Goal: Transaction & Acquisition: Book appointment/travel/reservation

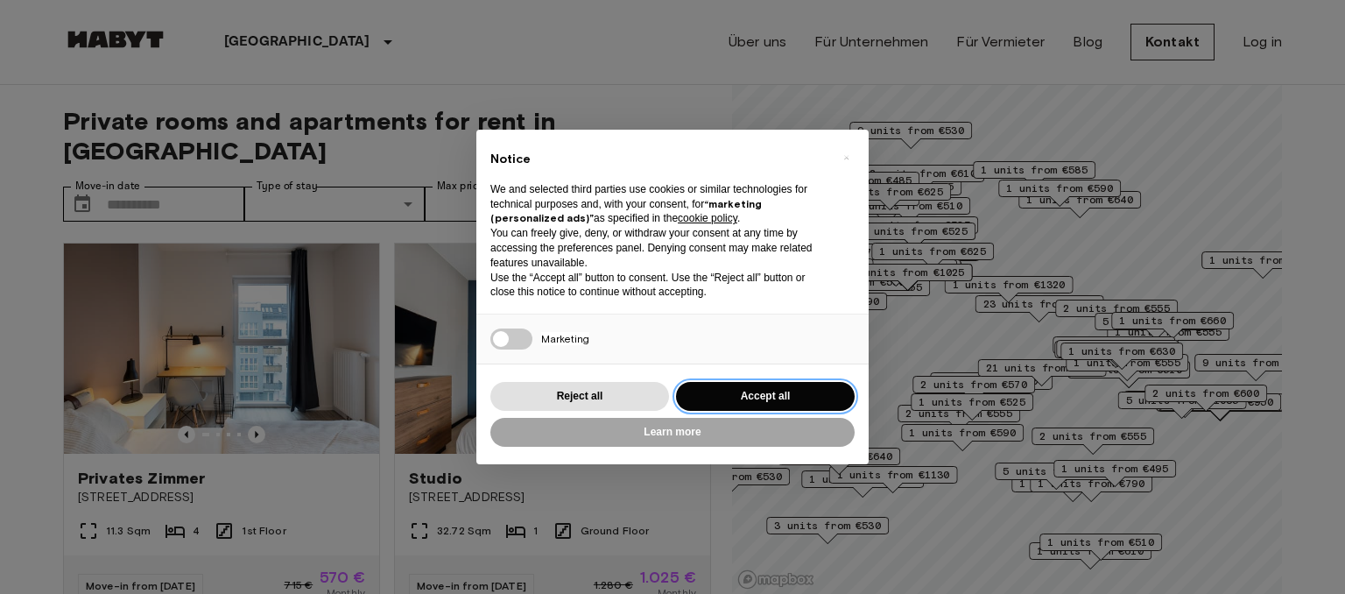
click at [749, 393] on button "Accept all" at bounding box center [765, 396] width 179 height 29
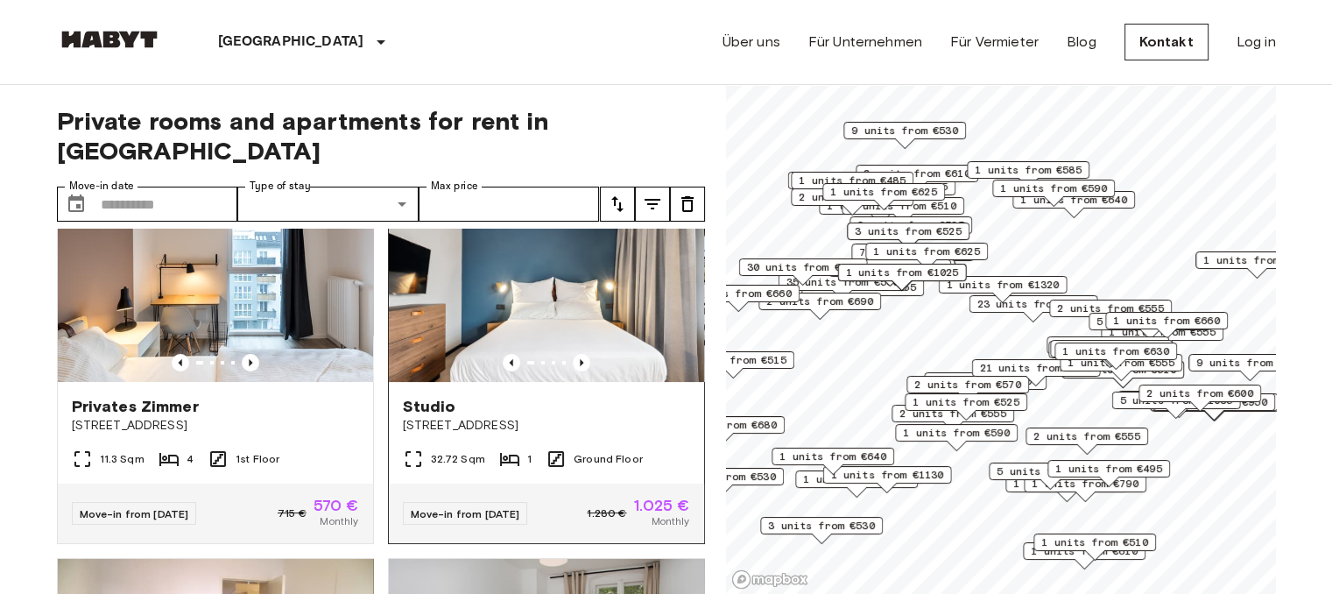
scroll to position [200, 0]
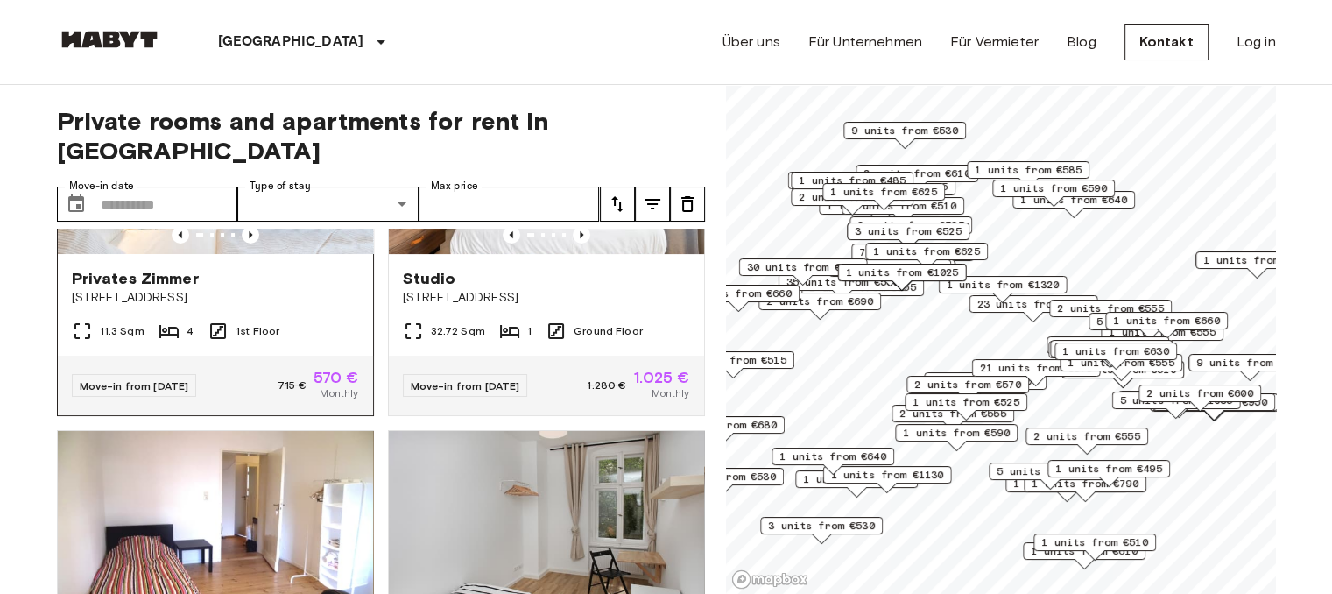
click at [176, 379] on span "Move-in from [DATE]" at bounding box center [134, 385] width 109 height 13
click at [156, 187] on input "Move-in date" at bounding box center [169, 204] width 137 height 35
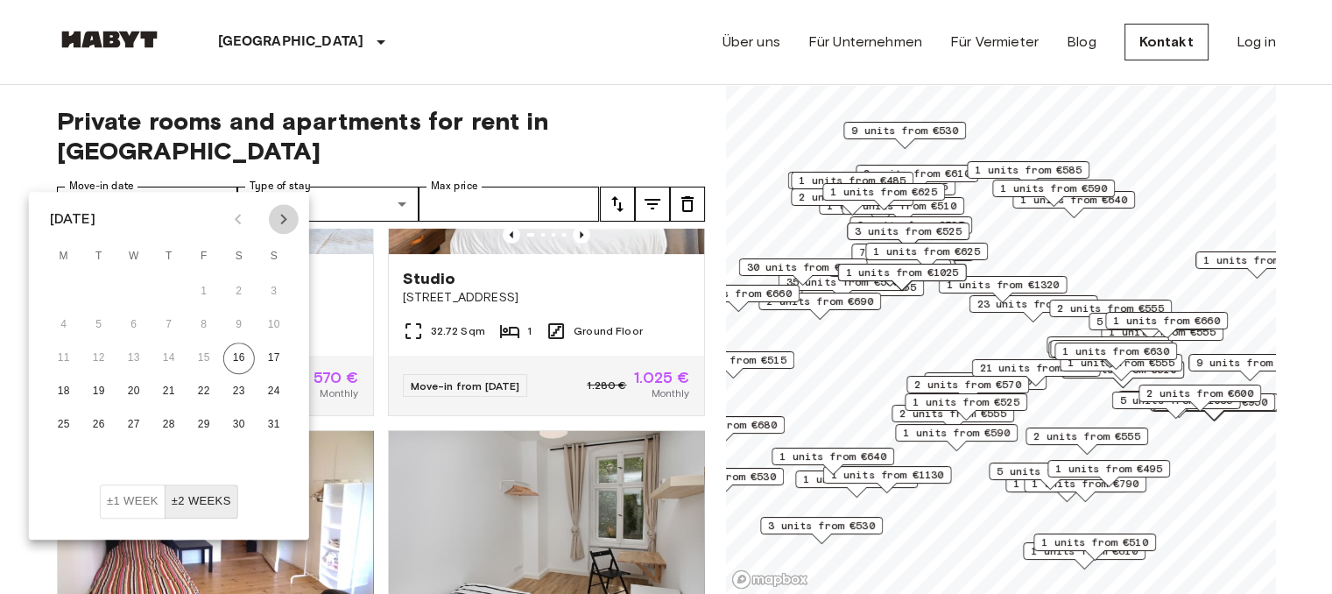
click at [284, 217] on icon "Next month" at bounding box center [283, 219] width 6 height 11
click at [137, 289] on button "1" at bounding box center [134, 292] width 32 height 32
type input "**********"
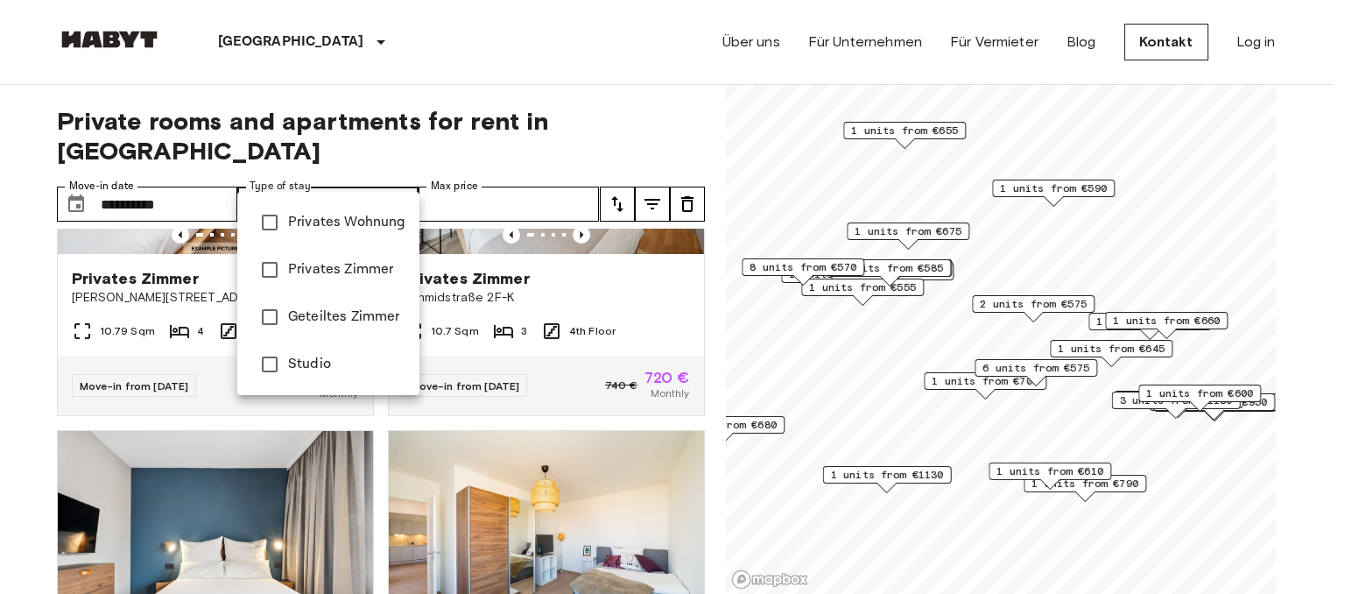
click at [481, 179] on div at bounding box center [672, 297] width 1345 height 594
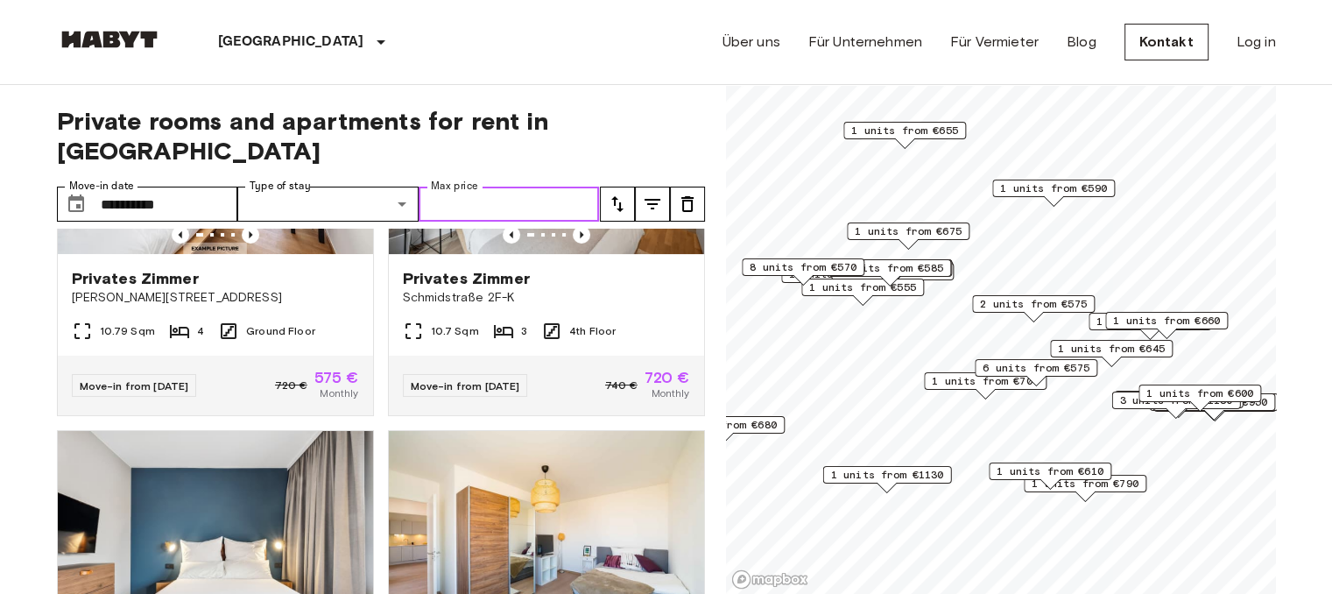
click at [484, 187] on input "Max price" at bounding box center [509, 204] width 181 height 35
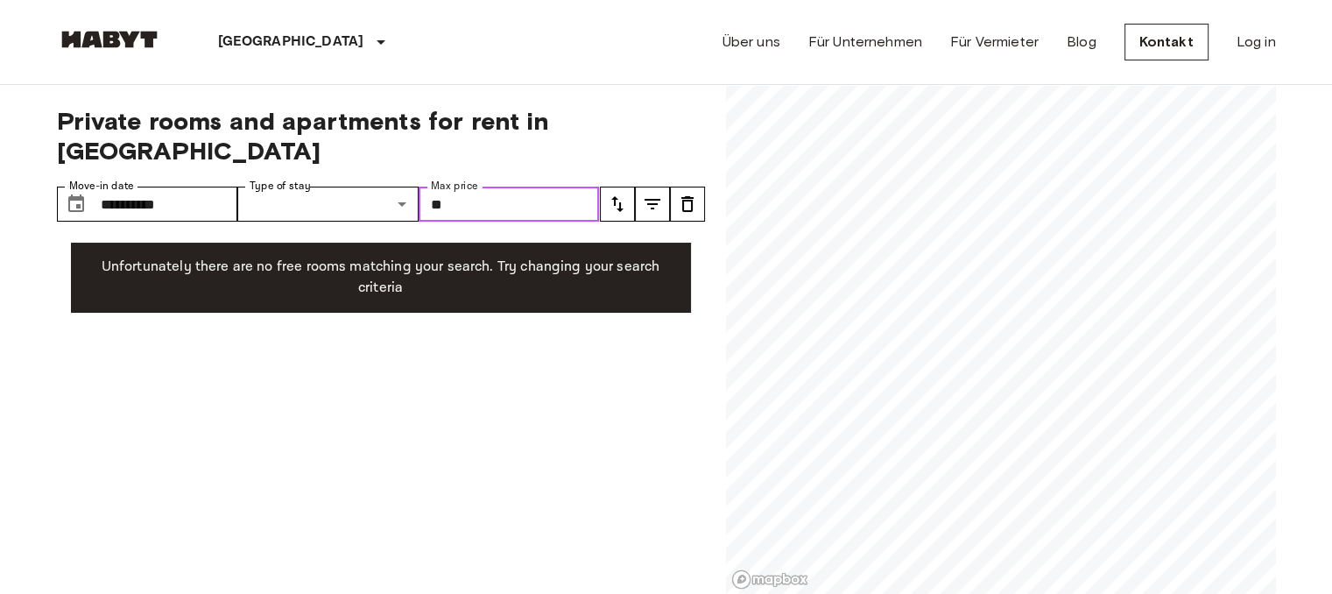
type input "*"
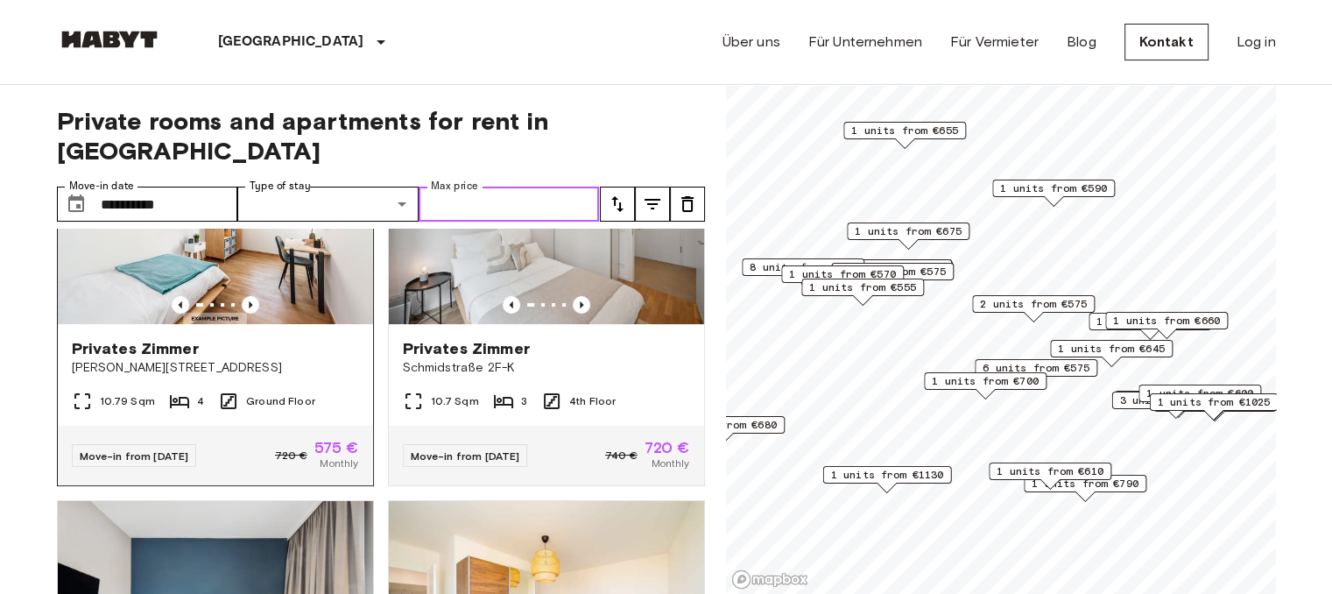
scroll to position [130, 0]
click at [894, 287] on span "1 units from €555" at bounding box center [862, 287] width 107 height 16
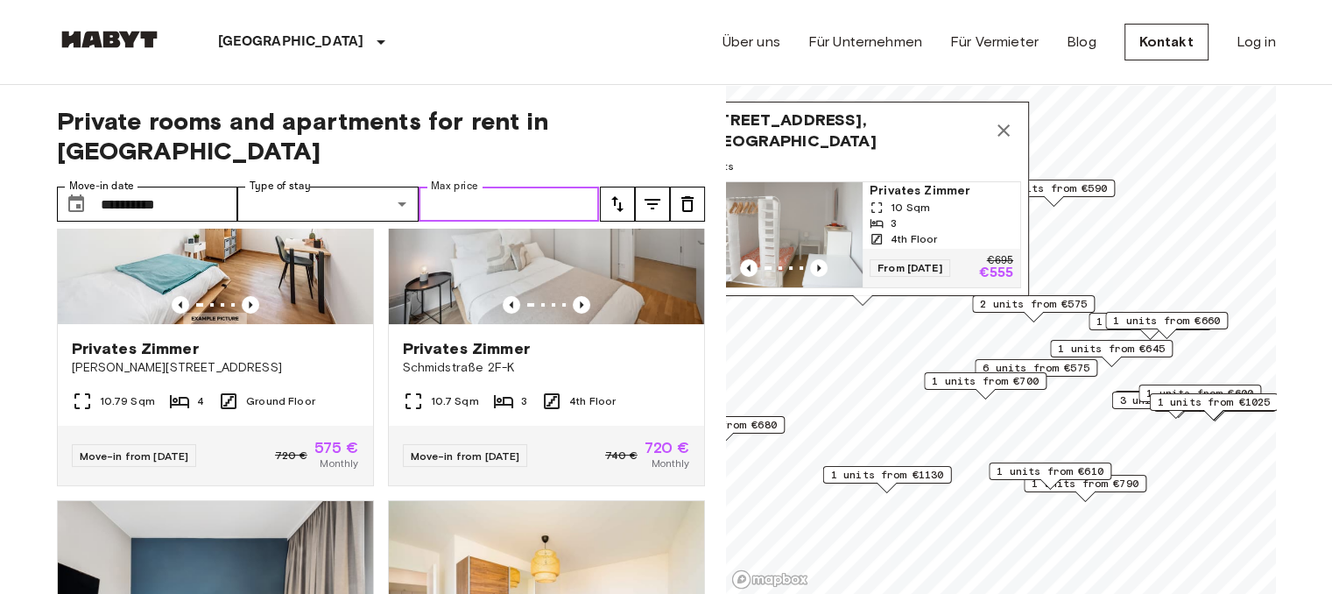
click at [832, 230] on img "Map marker" at bounding box center [784, 234] width 158 height 105
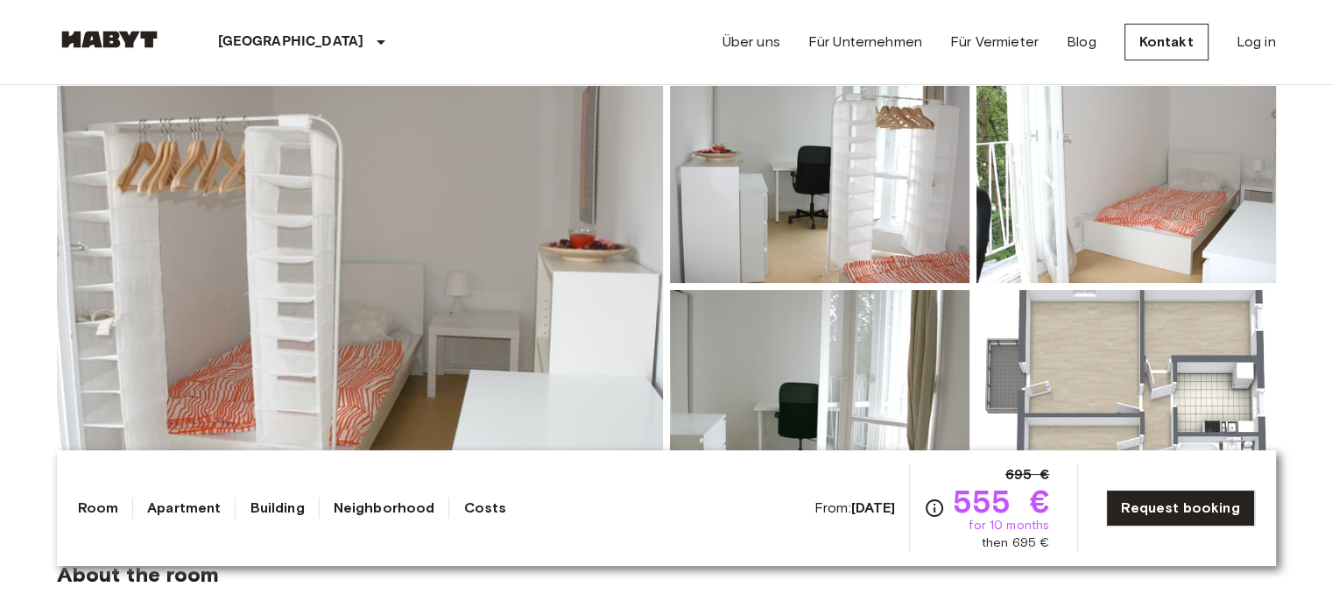
scroll to position [194, 0]
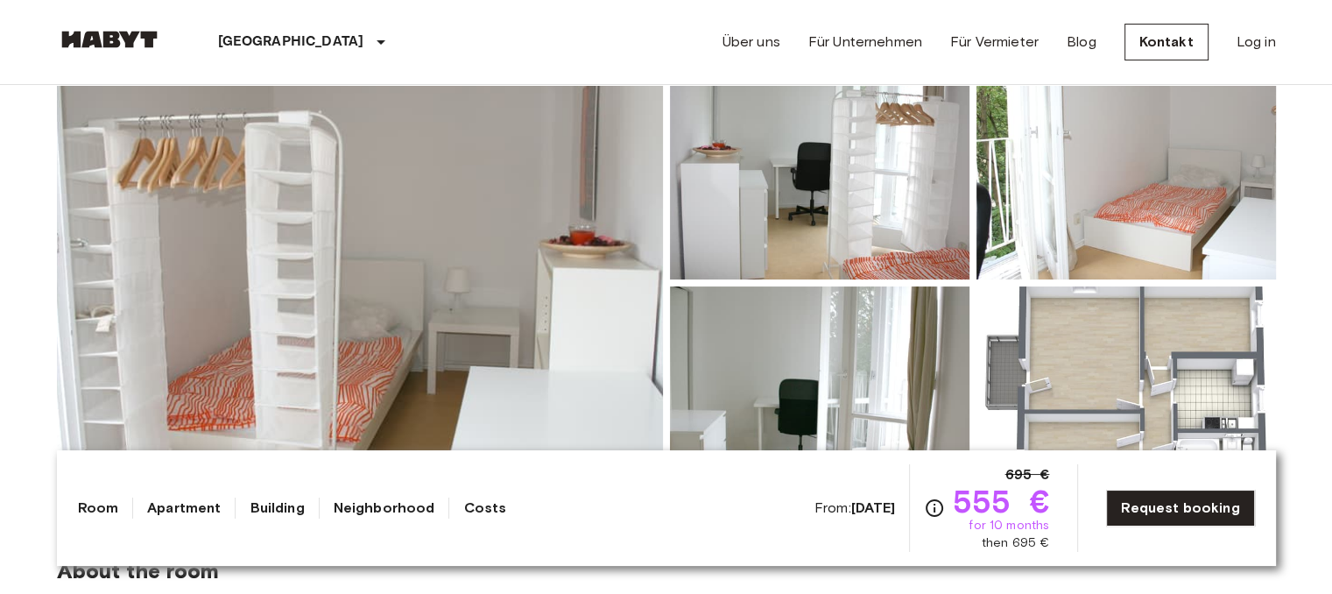
click at [463, 515] on link "Costs" at bounding box center [484, 507] width 43 height 21
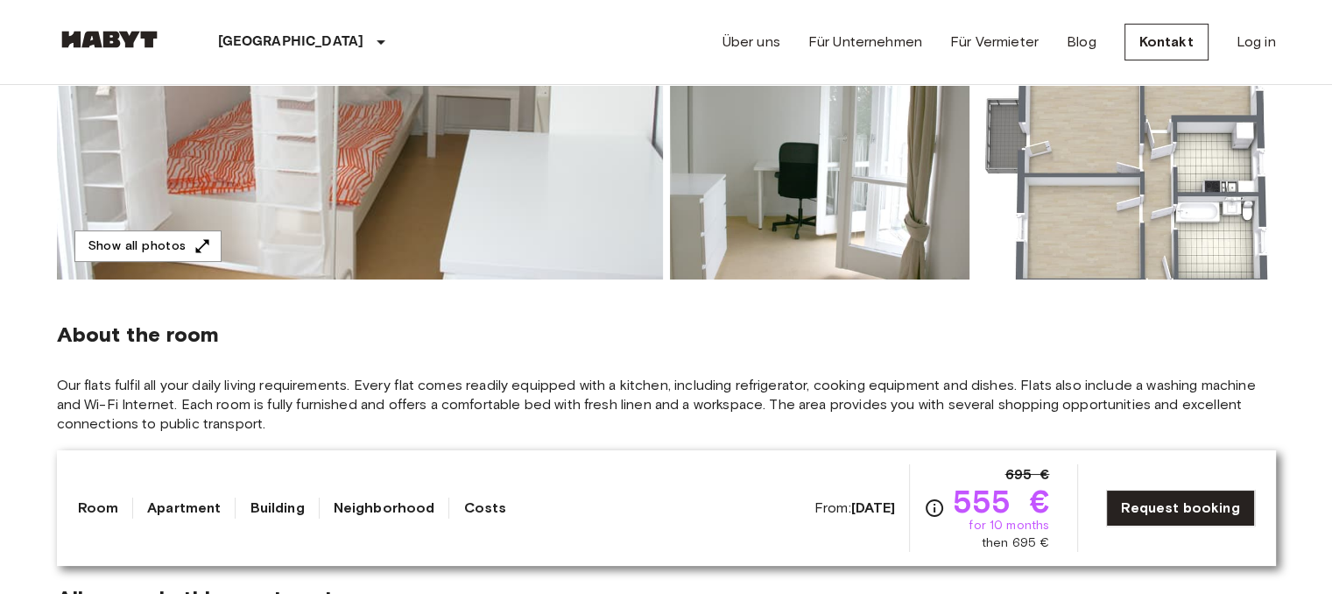
scroll to position [433, 0]
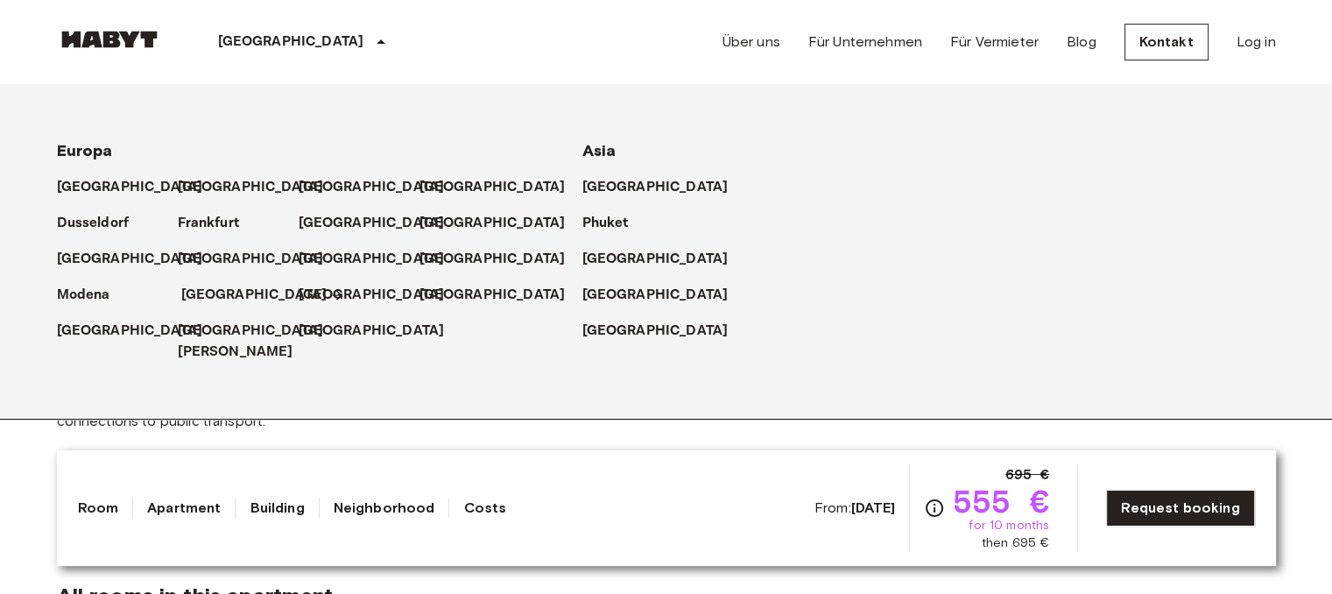
click at [223, 298] on p "[GEOGRAPHIC_DATA]" at bounding box center [254, 295] width 146 height 21
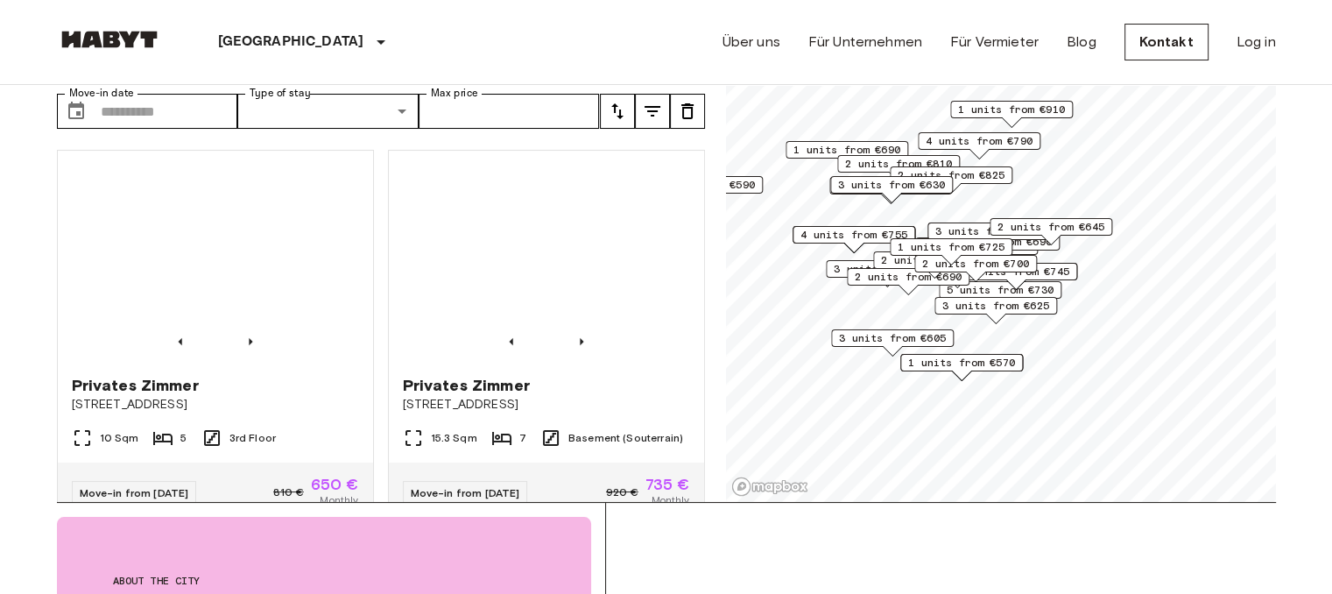
scroll to position [83, 0]
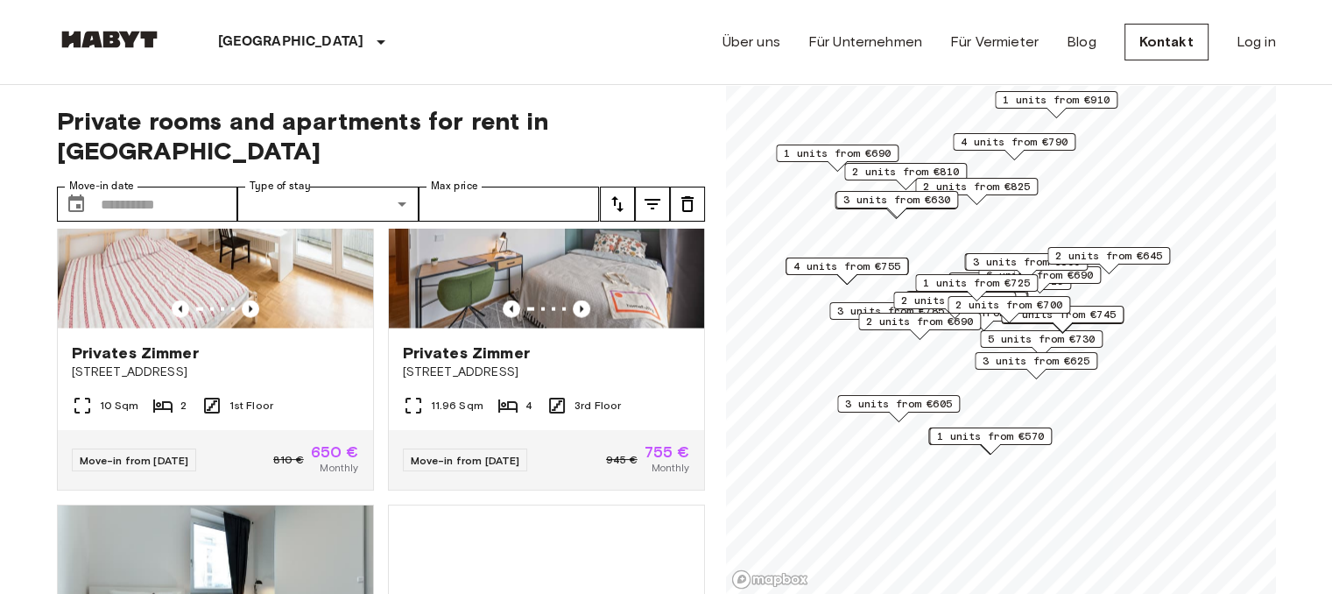
scroll to position [17155, 0]
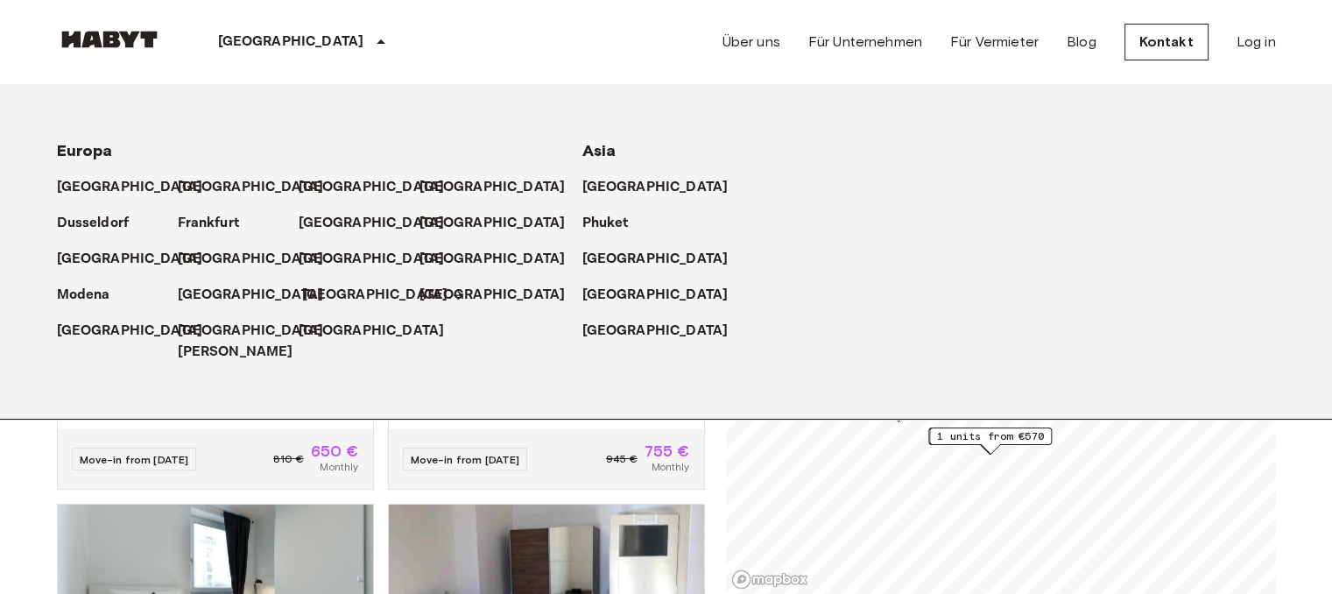
click at [326, 295] on p "[GEOGRAPHIC_DATA]" at bounding box center [375, 295] width 146 height 21
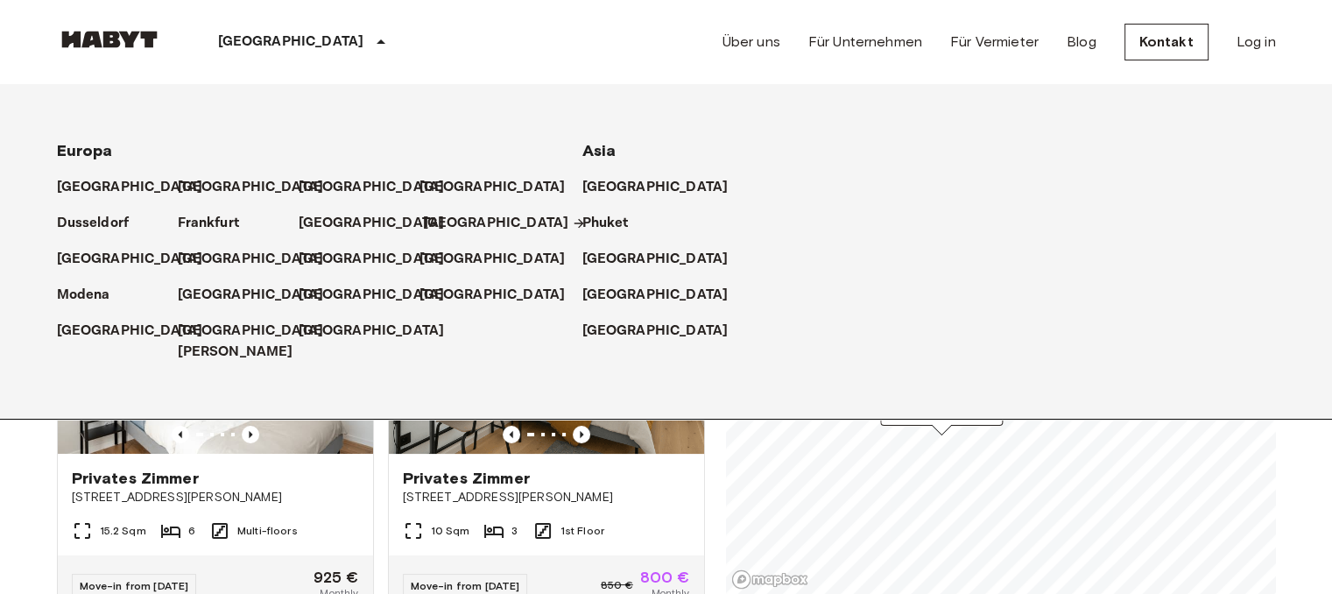
click at [431, 224] on p "[GEOGRAPHIC_DATA]" at bounding box center [496, 223] width 146 height 21
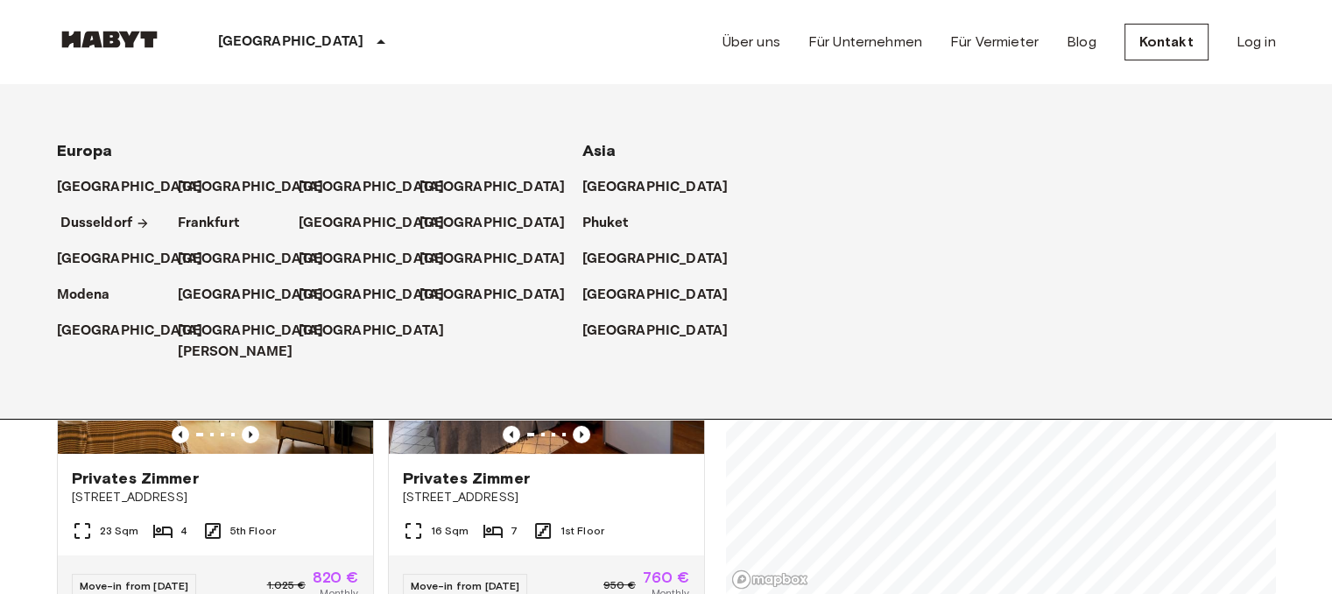
click at [117, 222] on p "Dusseldorf" at bounding box center [96, 223] width 73 height 21
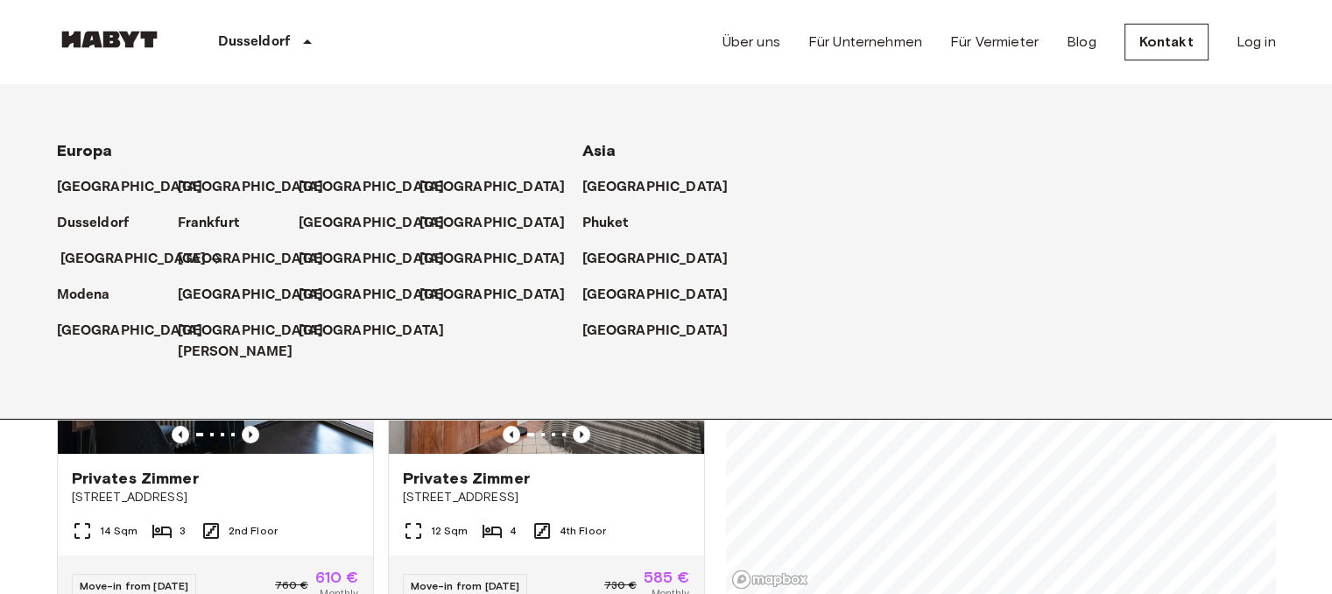
click at [89, 251] on p "[GEOGRAPHIC_DATA]" at bounding box center [133, 259] width 146 height 21
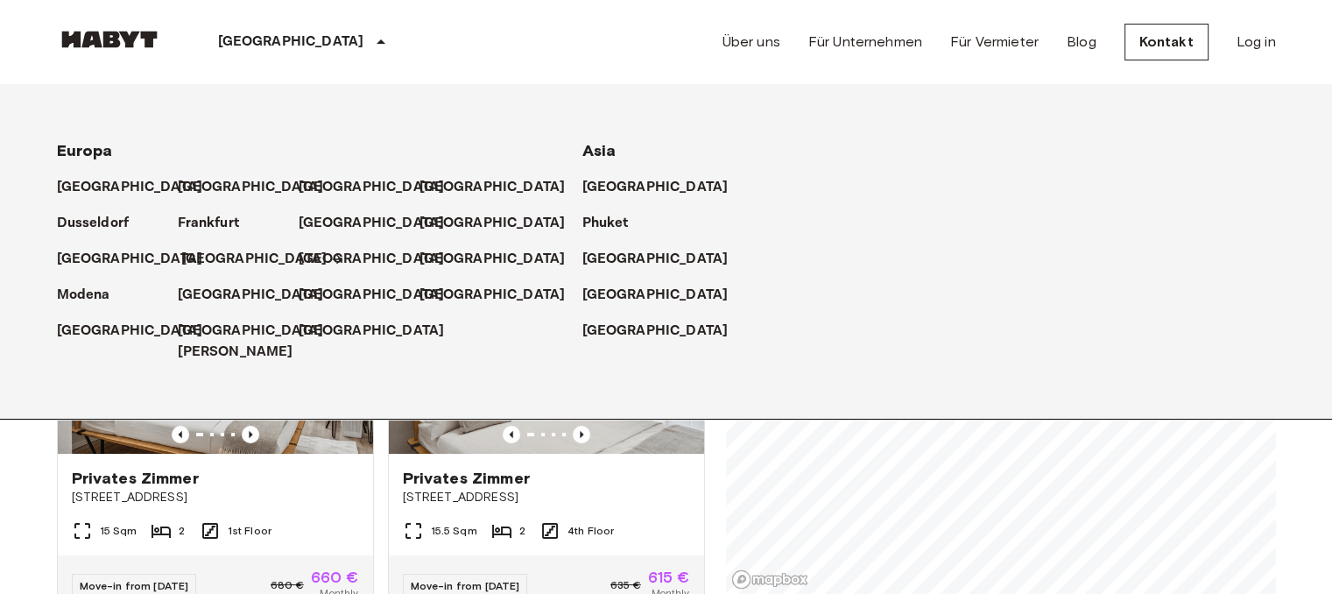
click at [210, 256] on p "[GEOGRAPHIC_DATA]" at bounding box center [254, 259] width 146 height 21
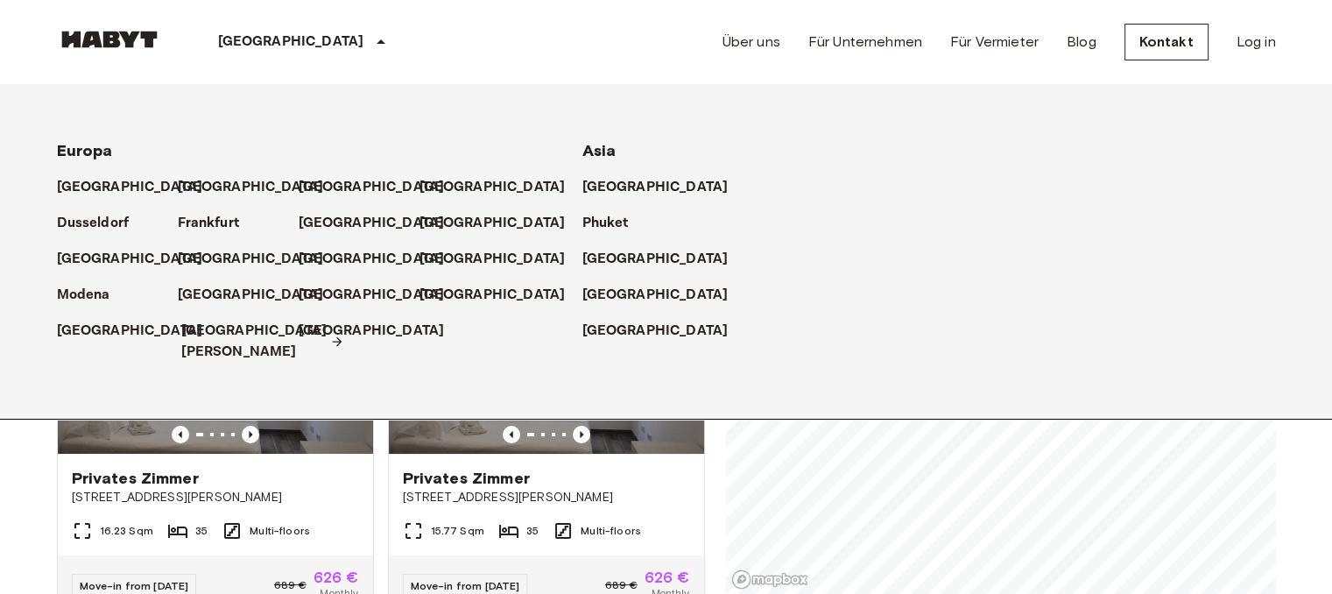
click at [200, 327] on p "[GEOGRAPHIC_DATA][PERSON_NAME]" at bounding box center [254, 341] width 146 height 42
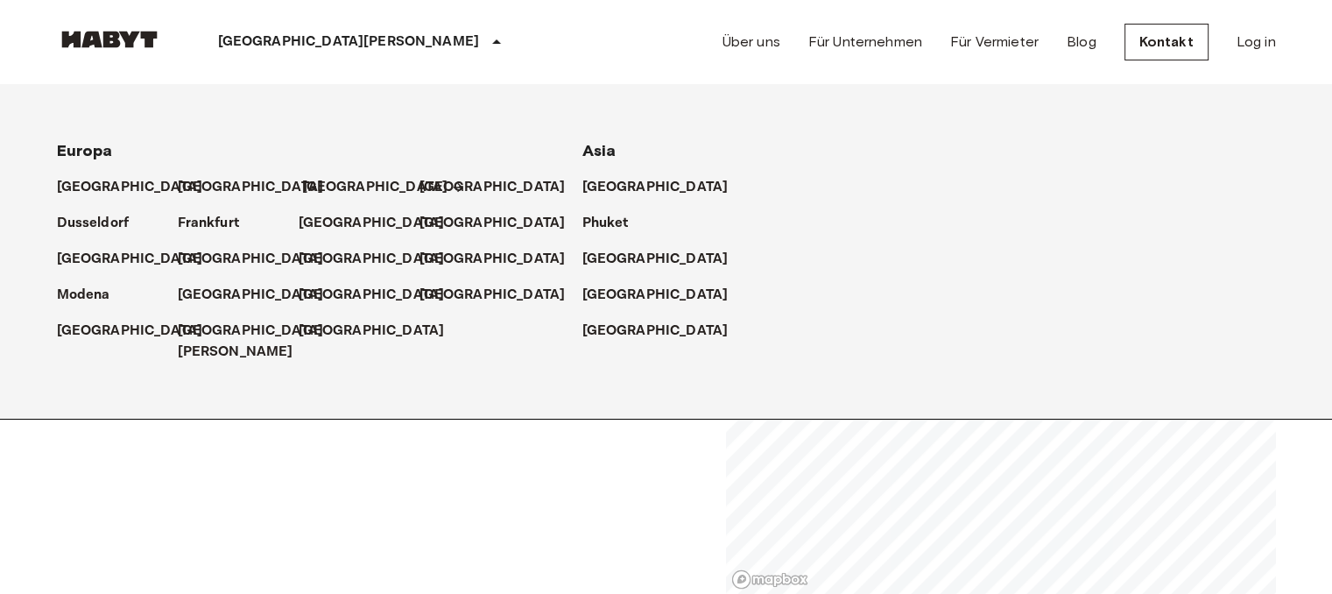
click at [329, 185] on p "[GEOGRAPHIC_DATA]" at bounding box center [375, 187] width 146 height 21
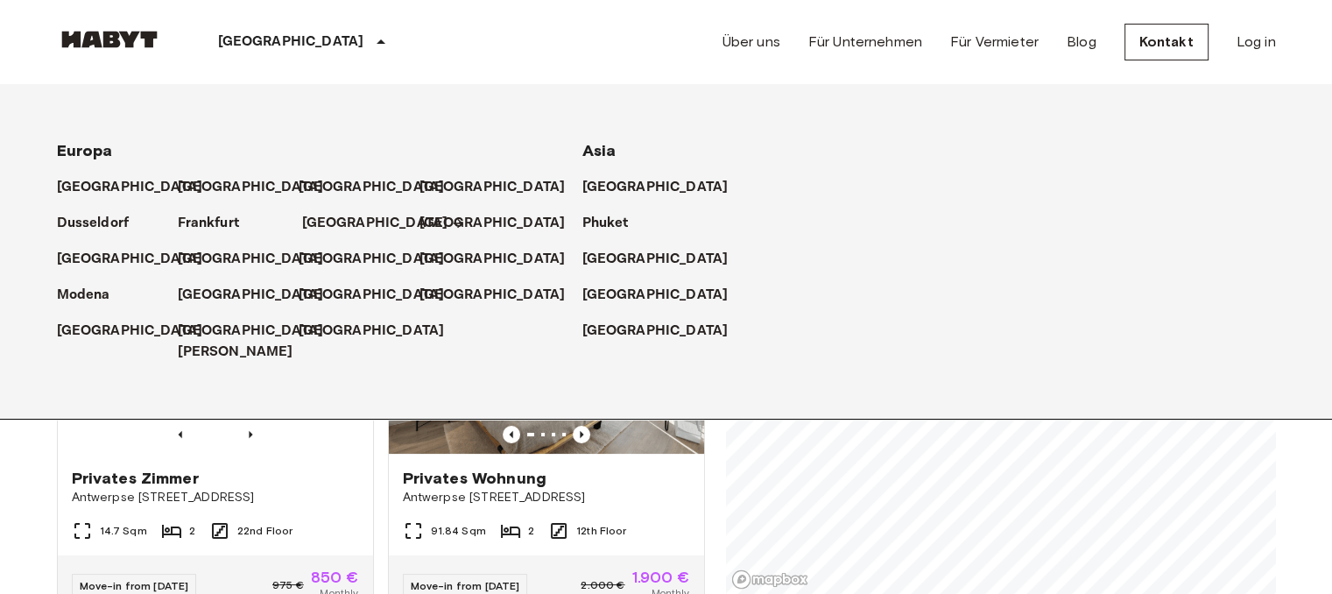
click at [315, 222] on p "[GEOGRAPHIC_DATA]" at bounding box center [375, 223] width 146 height 21
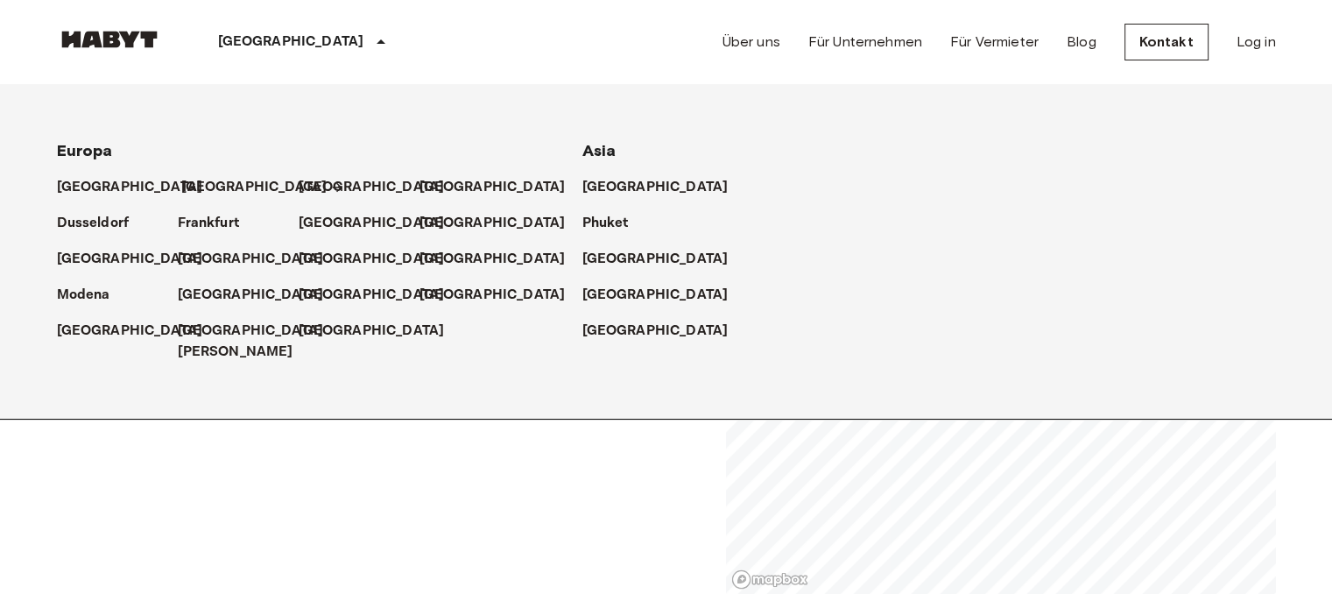
click at [215, 187] on p "[GEOGRAPHIC_DATA]" at bounding box center [254, 187] width 146 height 21
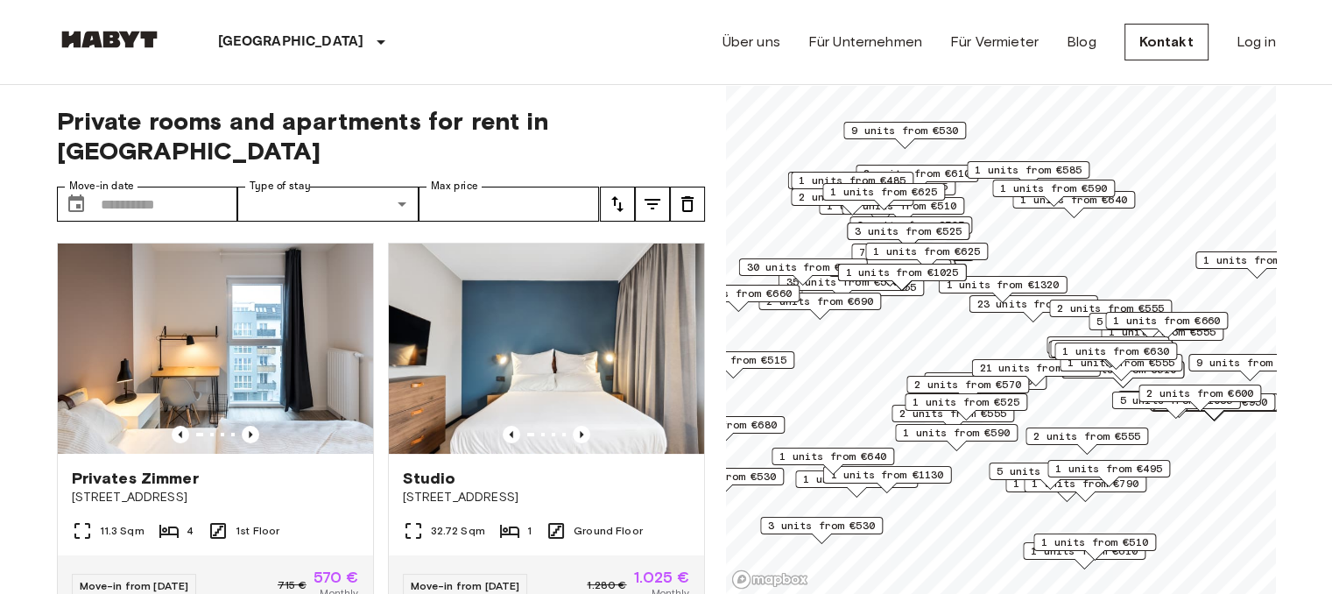
click at [938, 203] on div "1 units from €625" at bounding box center [883, 196] width 123 height 27
click at [954, 203] on span "2 units from €510" at bounding box center [902, 206] width 107 height 16
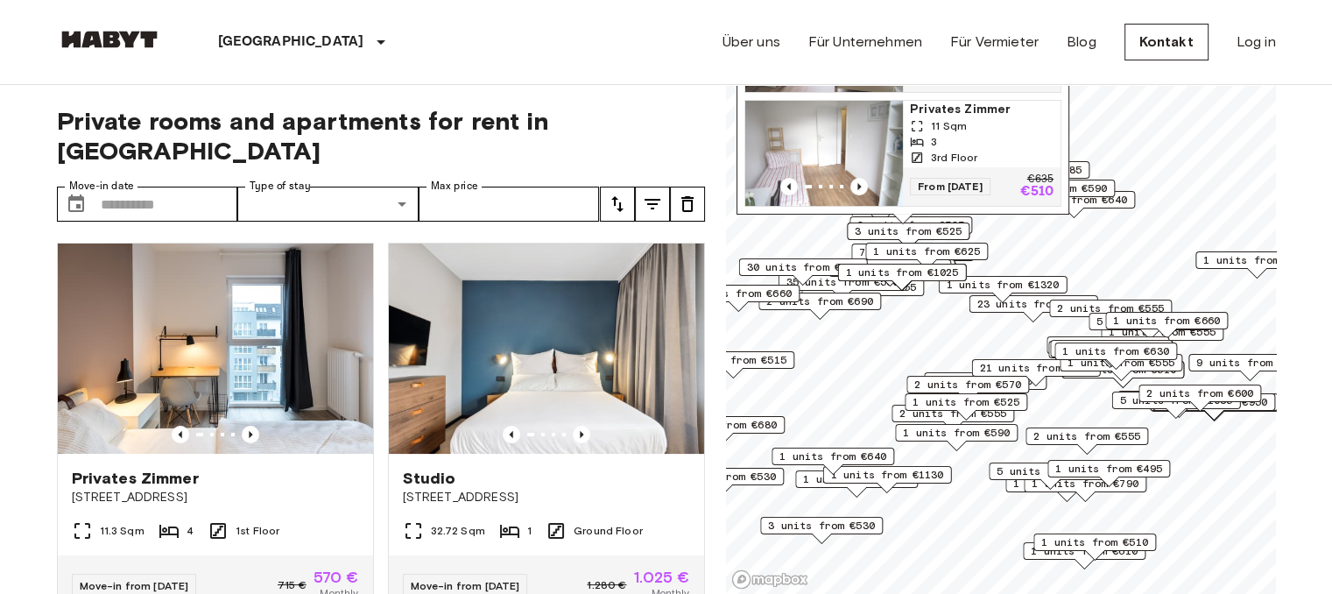
click at [970, 150] on span "3rd Floor" at bounding box center [954, 158] width 46 height 16
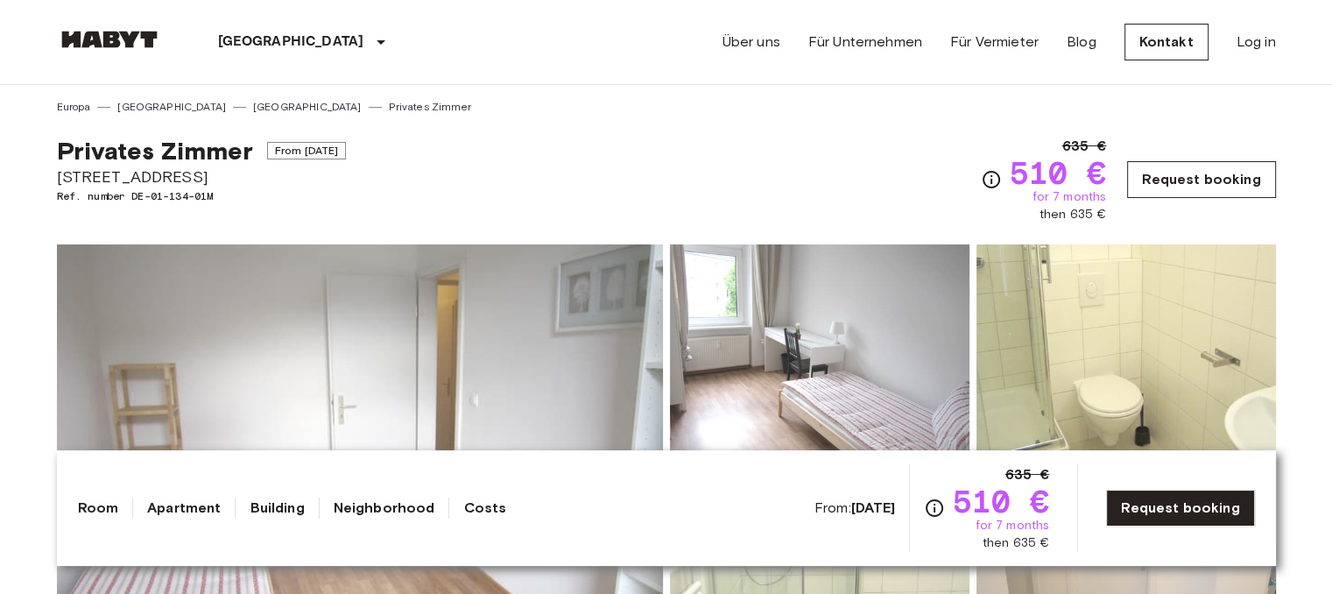
click at [1198, 180] on link "Request booking" at bounding box center [1201, 179] width 148 height 37
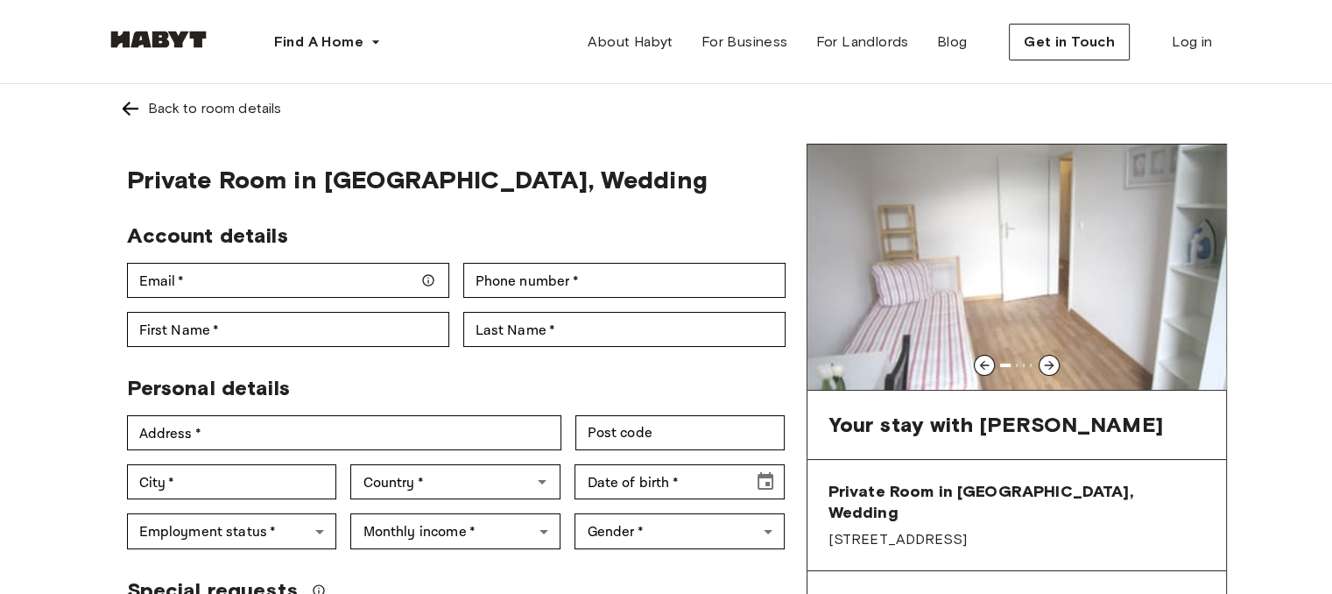
click at [1046, 363] on icon at bounding box center [1049, 365] width 14 height 14
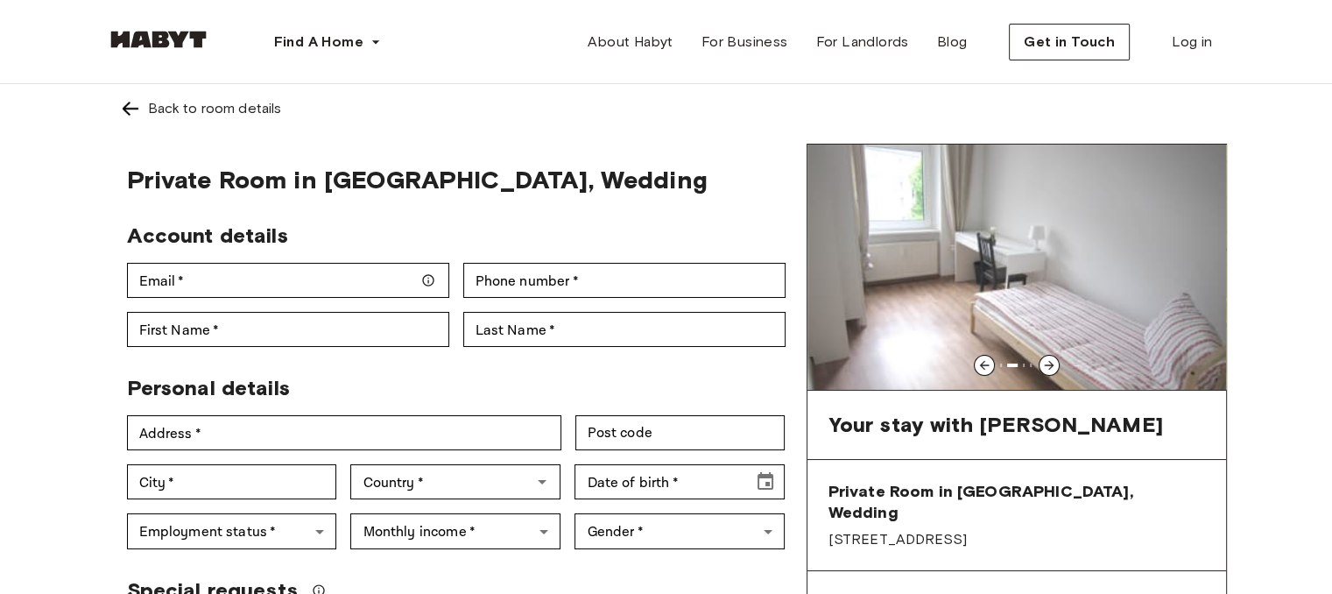
click at [1046, 363] on icon at bounding box center [1049, 365] width 14 height 14
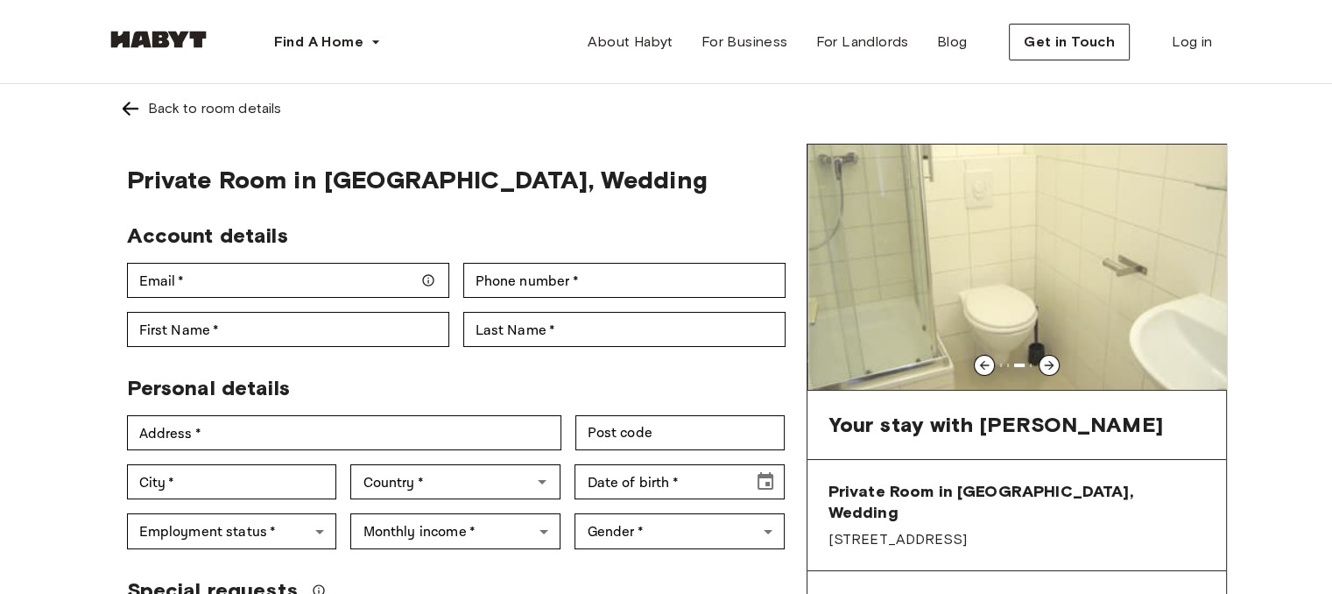
click at [1046, 363] on icon at bounding box center [1049, 365] width 14 height 14
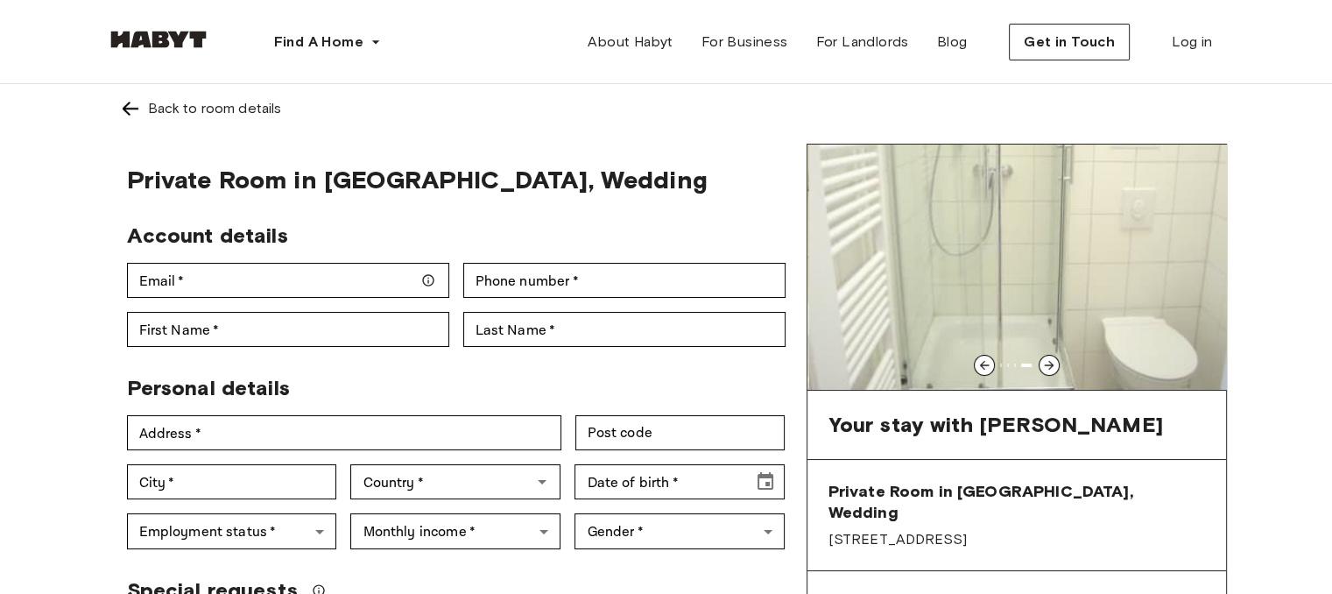
click at [1046, 363] on icon at bounding box center [1049, 365] width 14 height 14
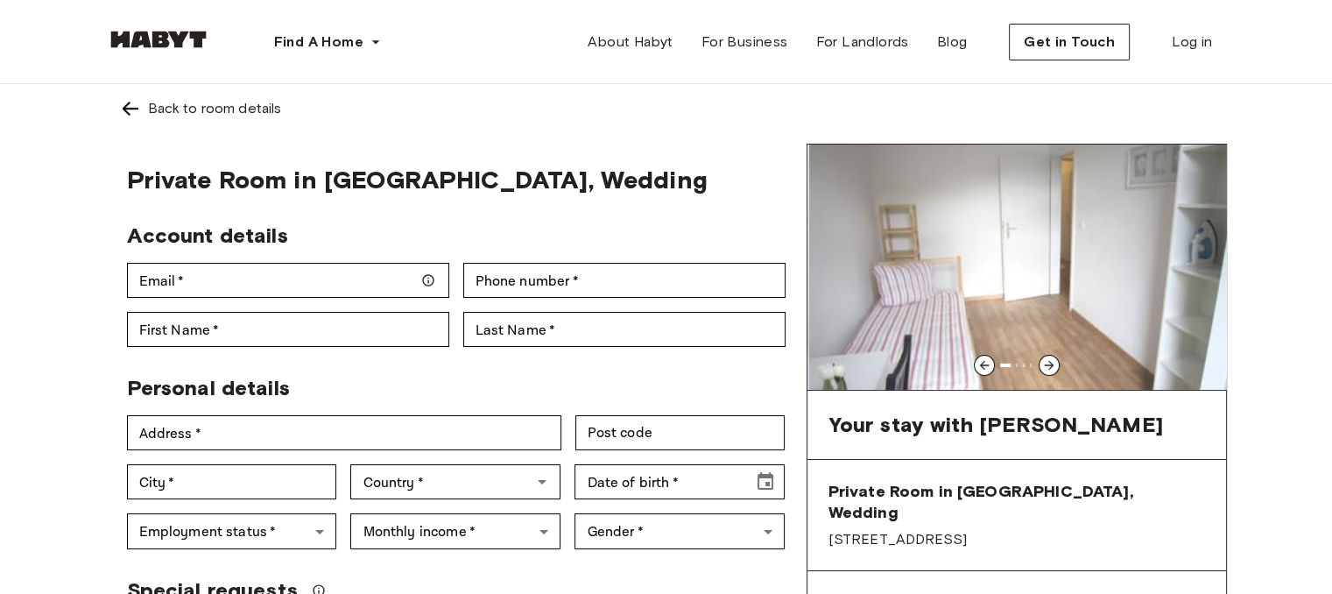
click at [1046, 363] on icon at bounding box center [1049, 365] width 14 height 14
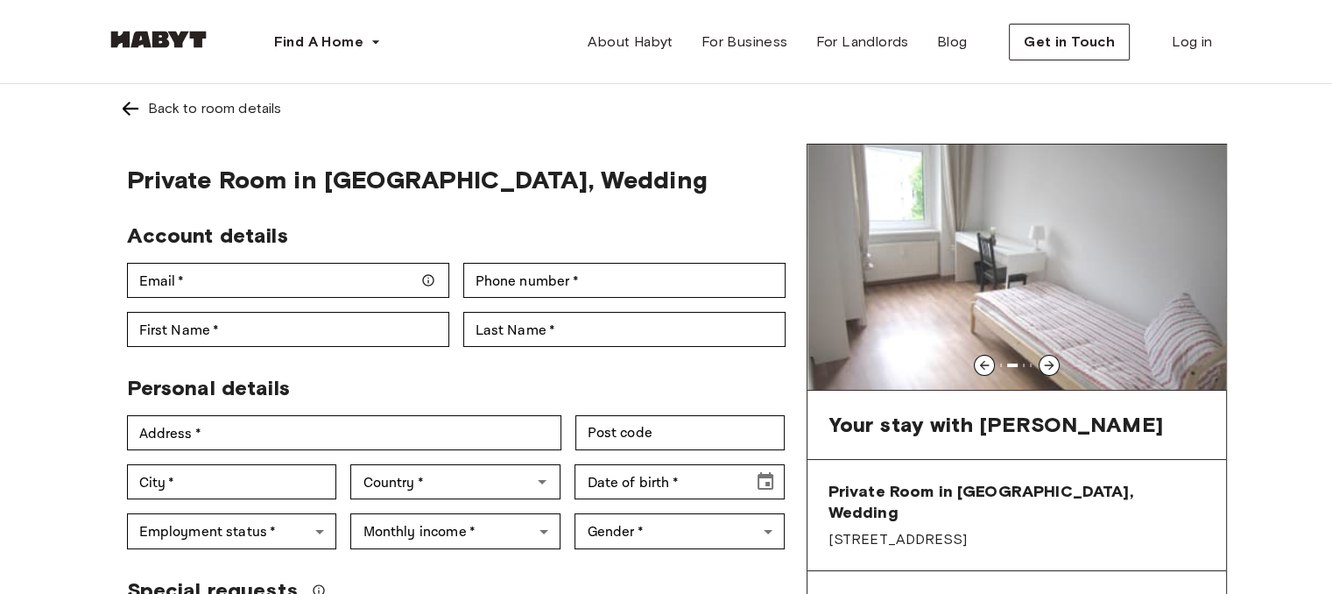
click at [1046, 363] on icon at bounding box center [1049, 365] width 14 height 14
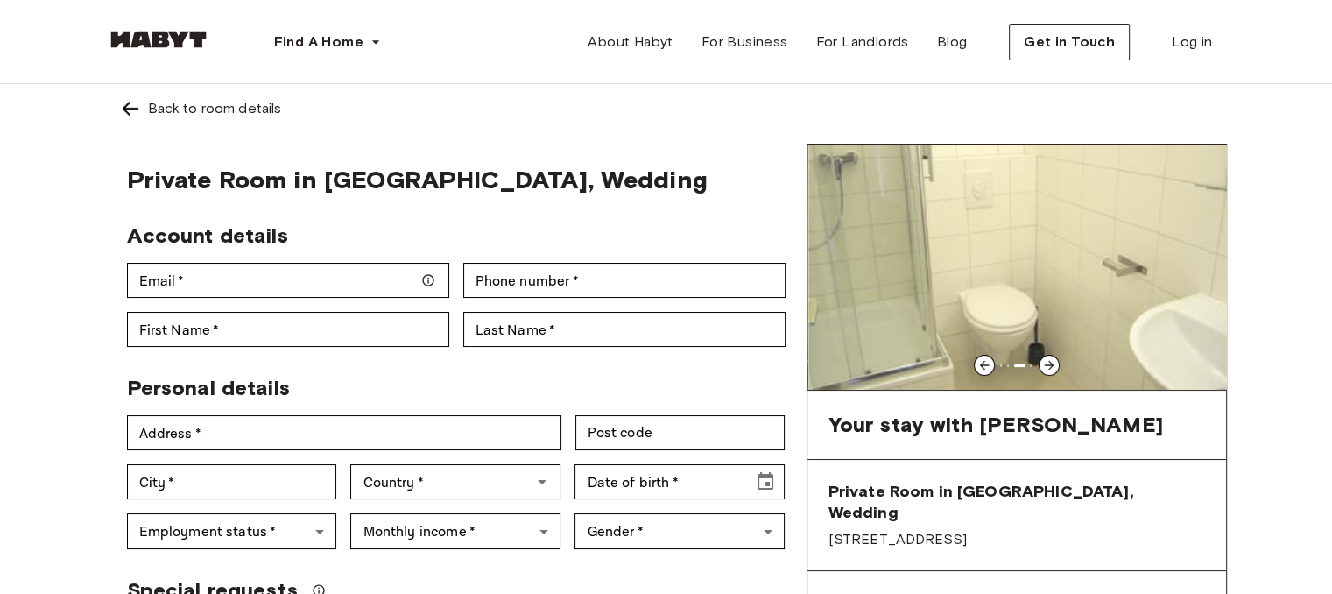
click at [1046, 363] on icon at bounding box center [1049, 365] width 14 height 14
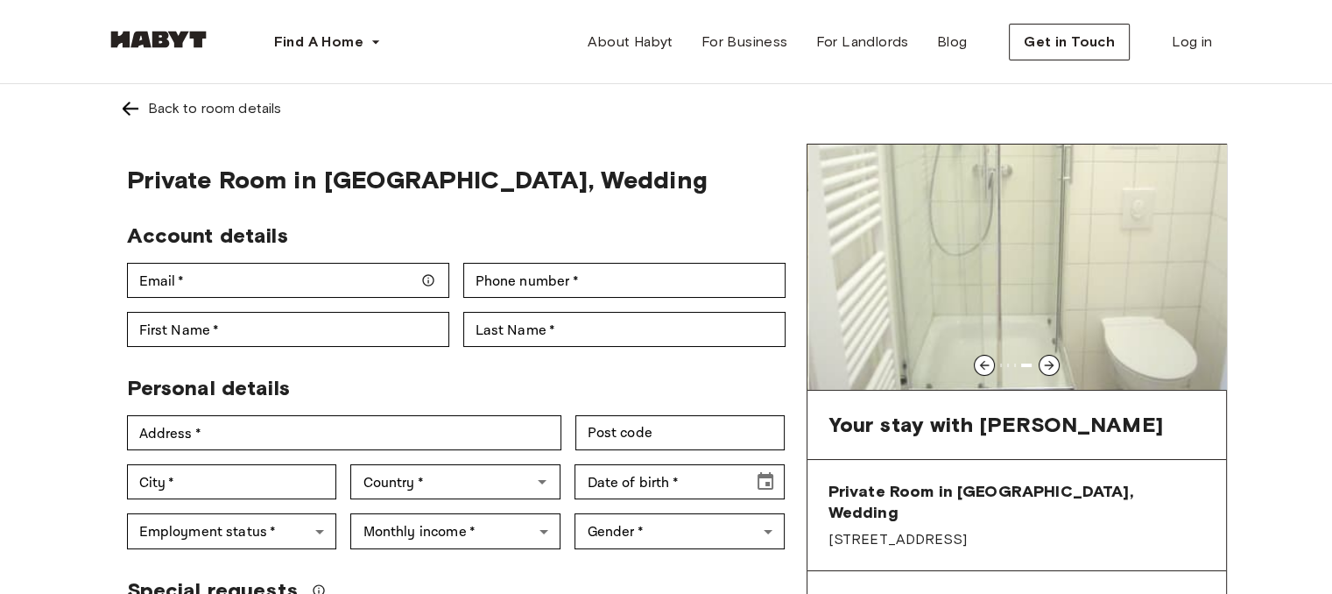
click at [1046, 363] on icon at bounding box center [1049, 365] width 14 height 14
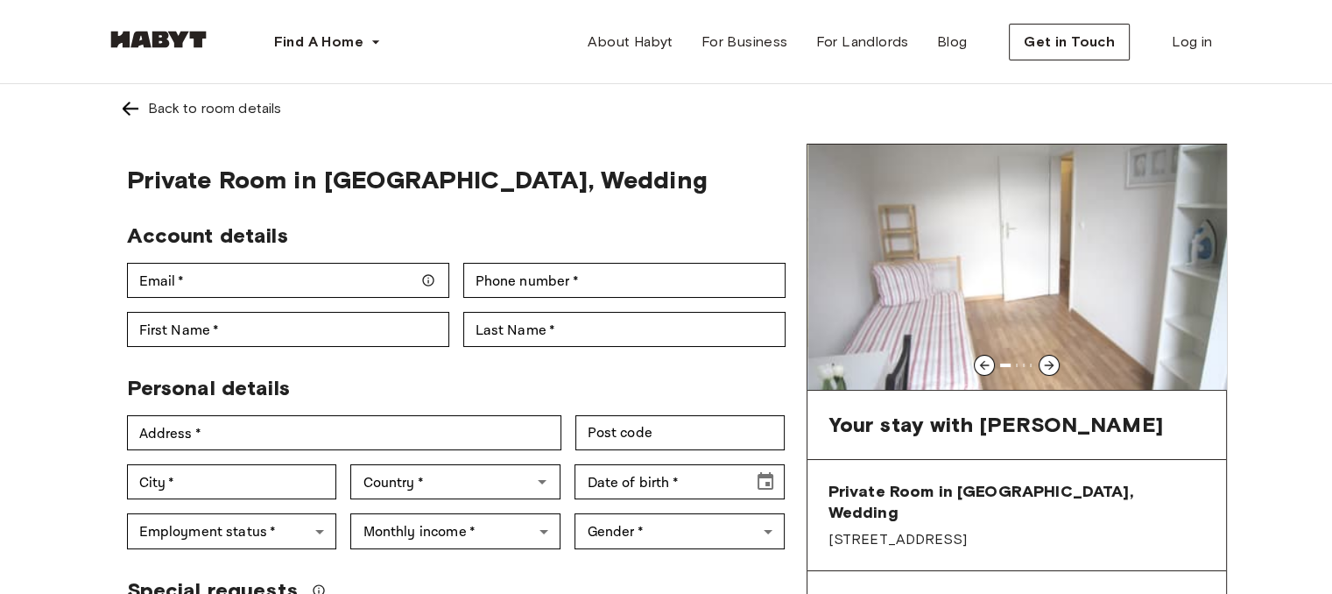
click at [1046, 363] on icon at bounding box center [1049, 365] width 14 height 14
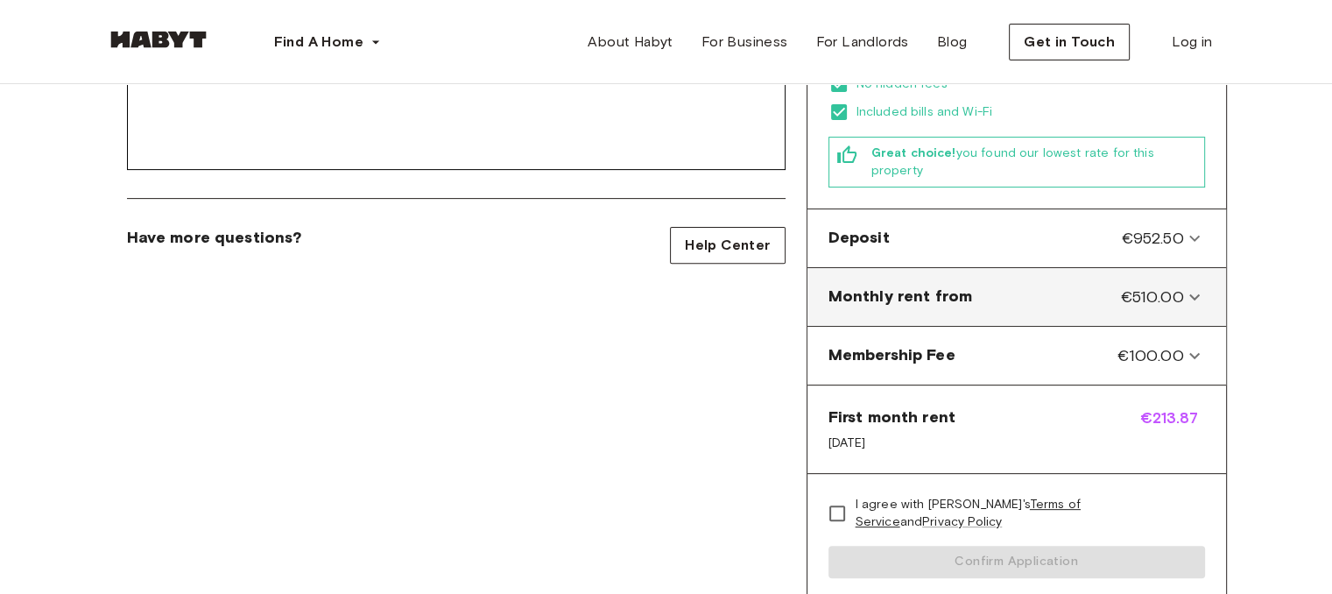
scroll to position [590, 0]
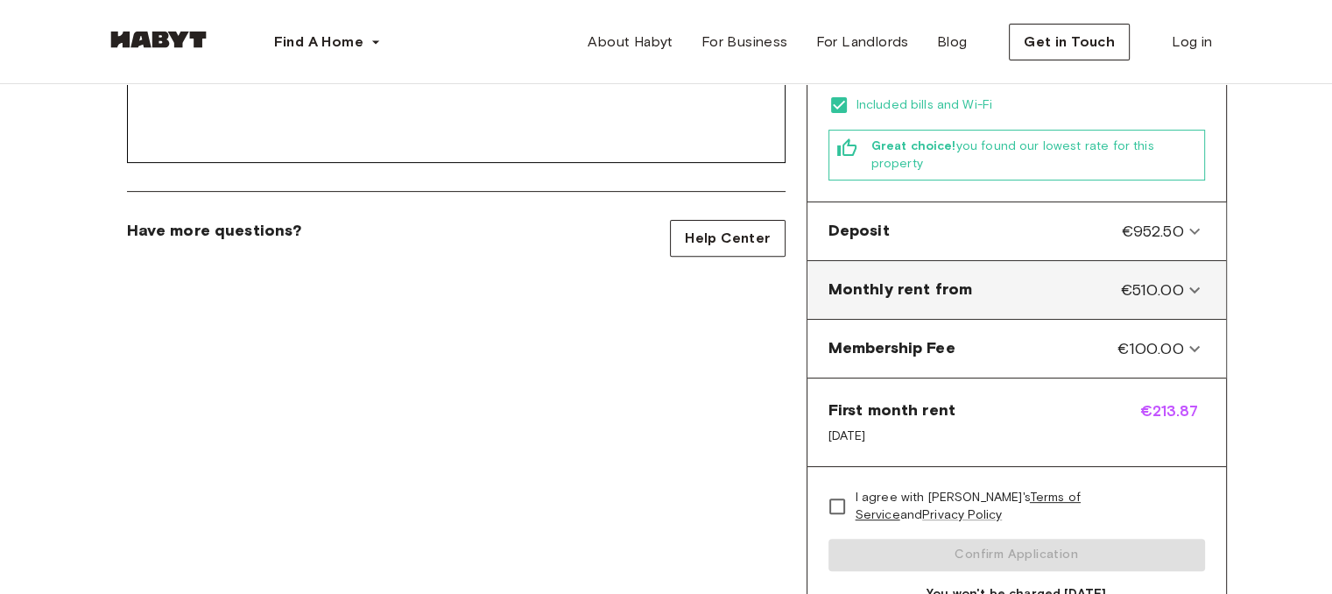
click at [1150, 273] on from-panel "Monthly rent from €510.00" at bounding box center [1016, 290] width 405 height 44
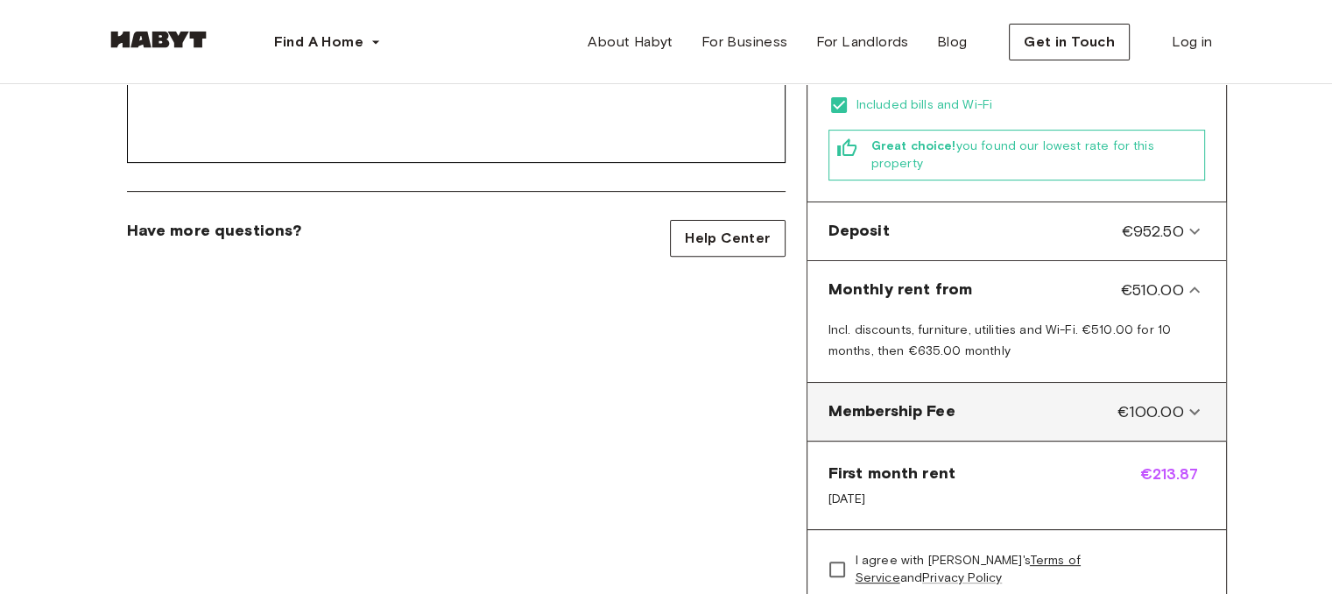
click at [1116, 400] on div "Membership Fee €100.00" at bounding box center [1005, 411] width 355 height 23
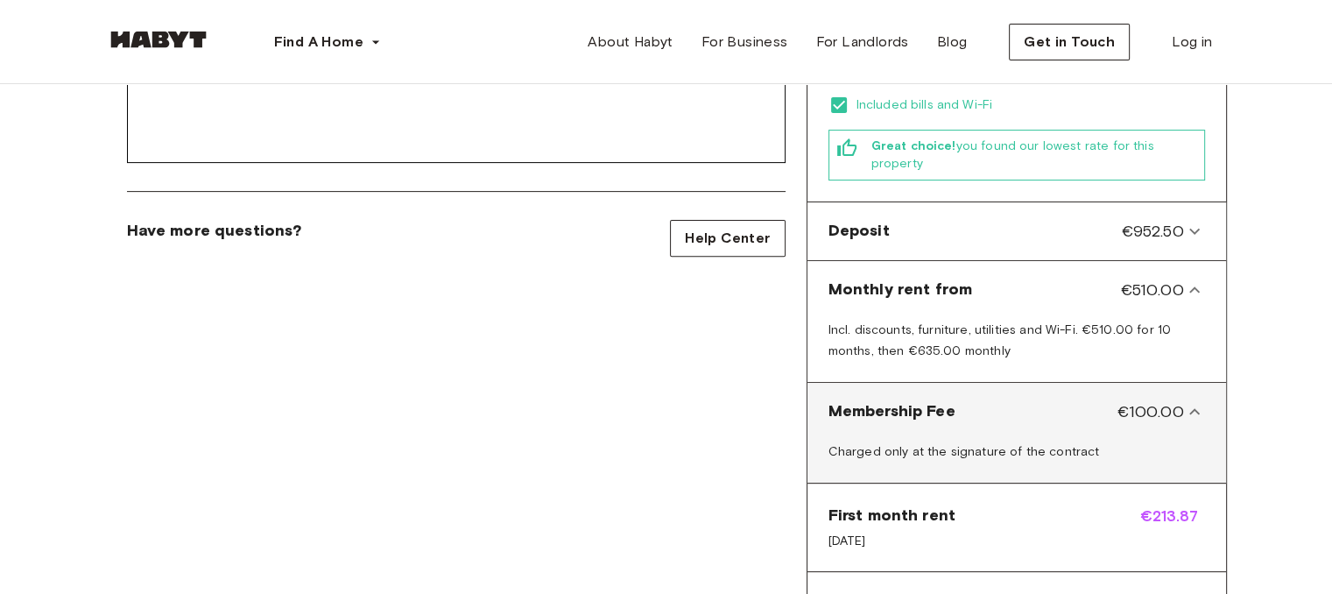
click at [1116, 400] on div "Membership Fee €100.00" at bounding box center [1005, 411] width 355 height 23
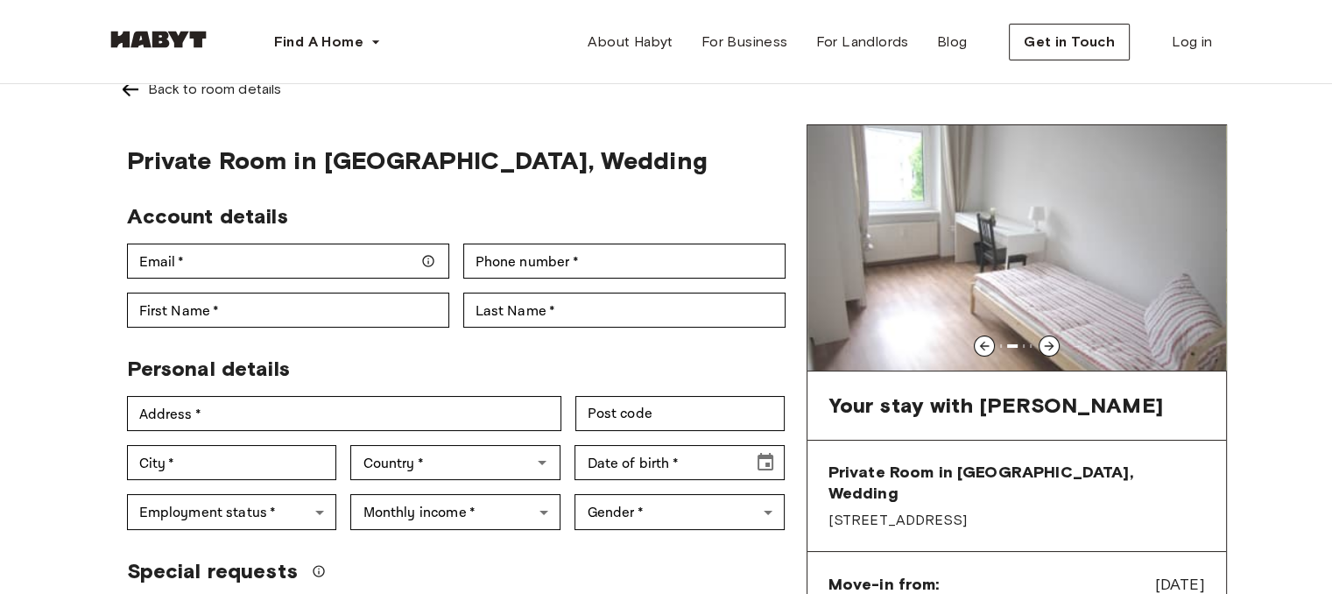
scroll to position [0, 0]
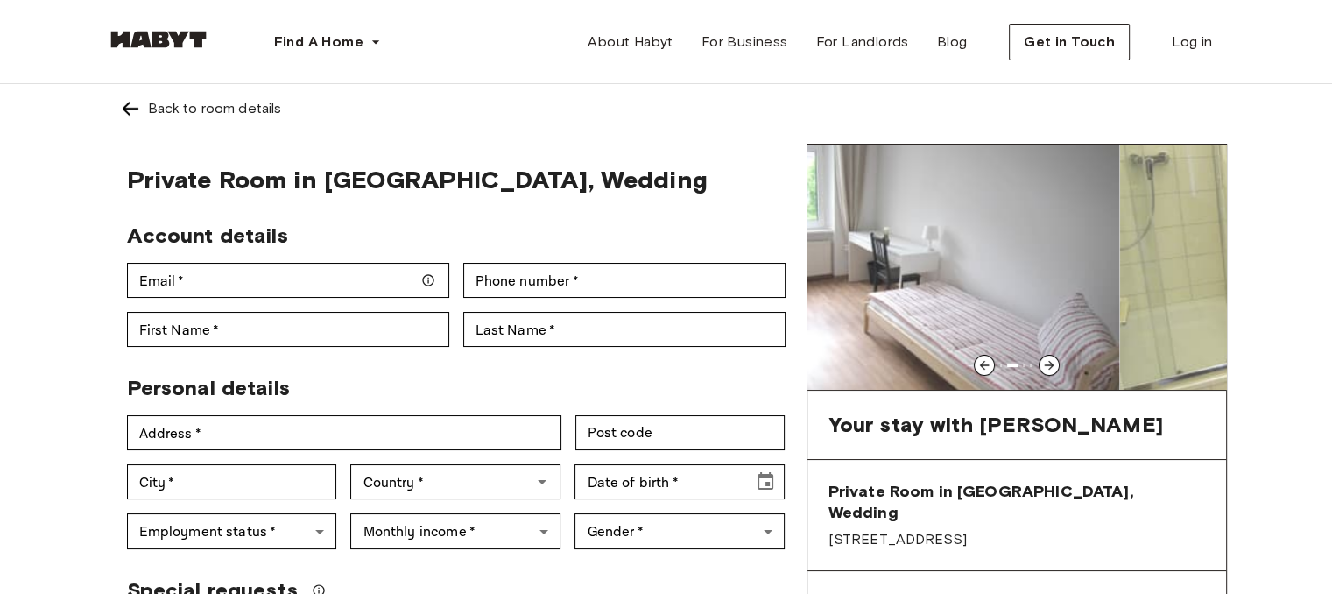
drag, startPoint x: 823, startPoint y: 310, endPoint x: 501, endPoint y: 232, distance: 331.5
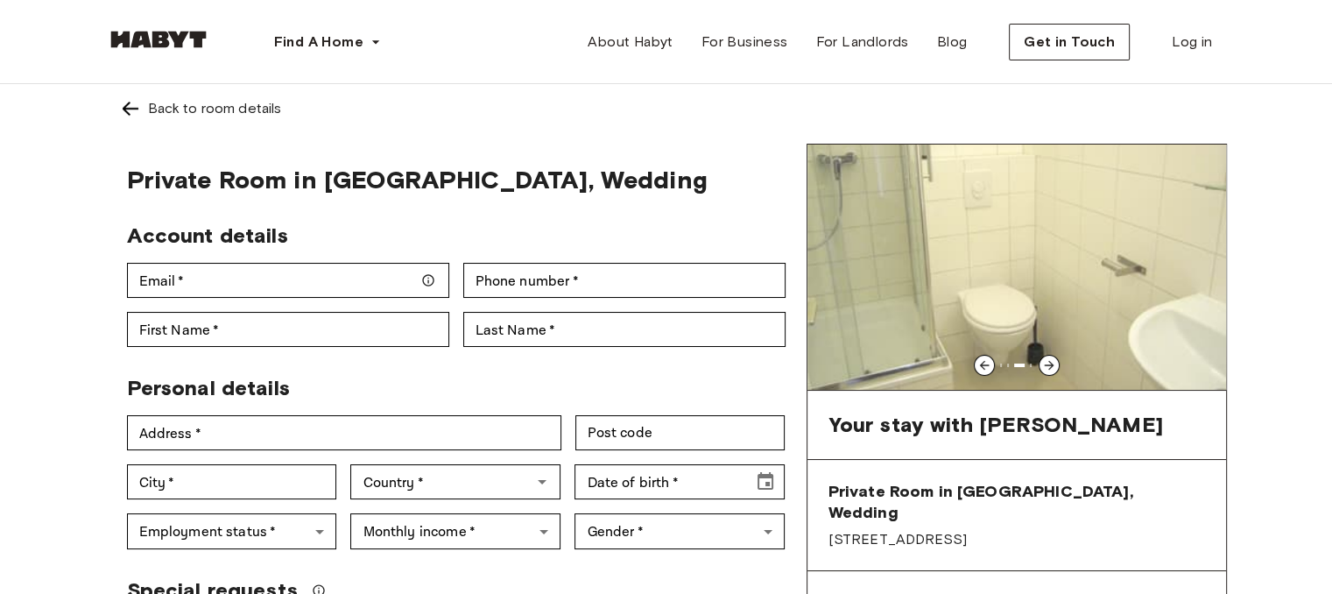
click at [123, 116] on img at bounding box center [130, 108] width 21 height 21
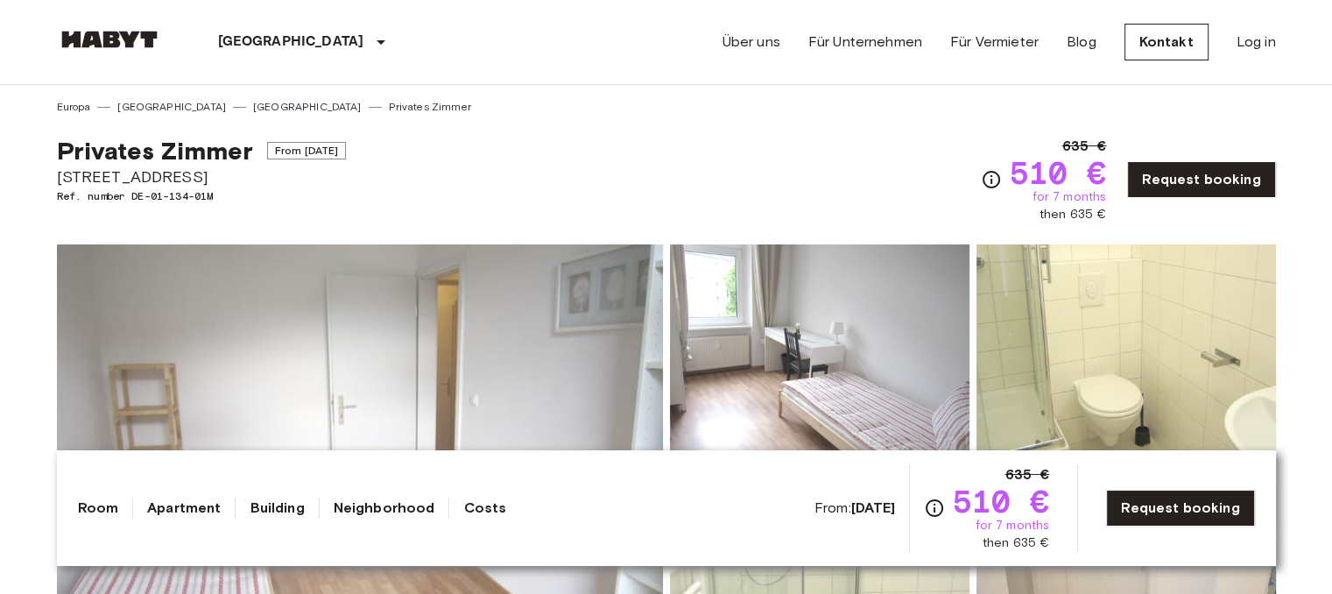
click at [253, 102] on link "[GEOGRAPHIC_DATA]" at bounding box center [307, 107] width 109 height 16
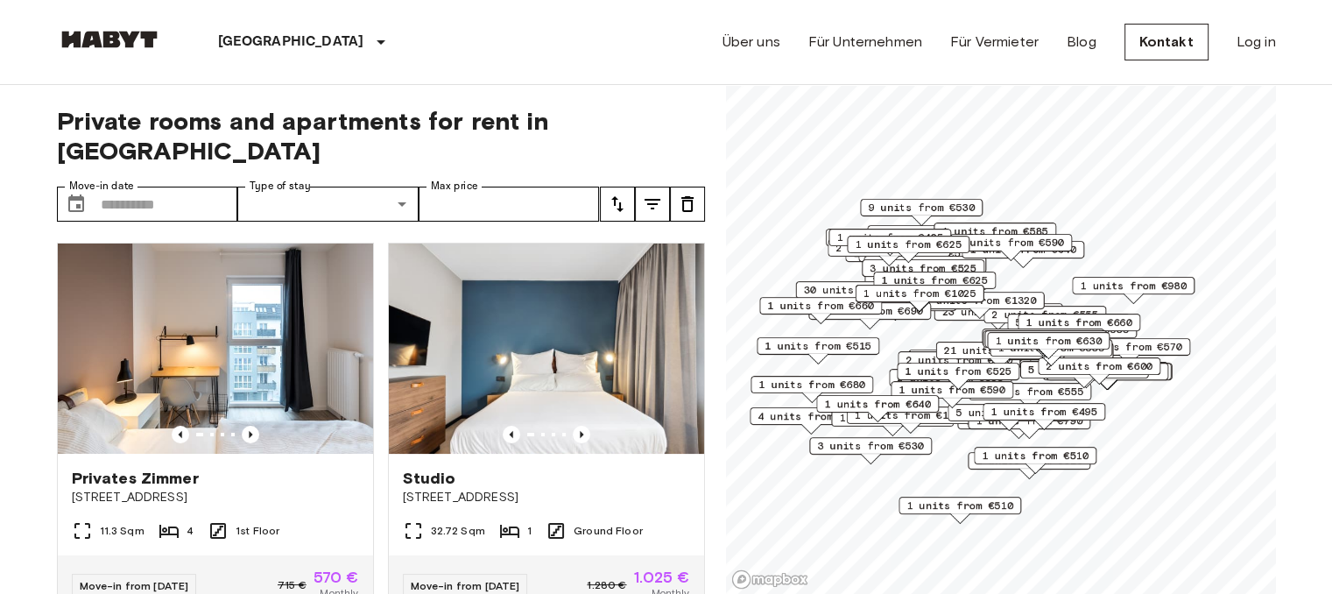
click at [1026, 411] on span "1 units from €495" at bounding box center [1043, 412] width 107 height 16
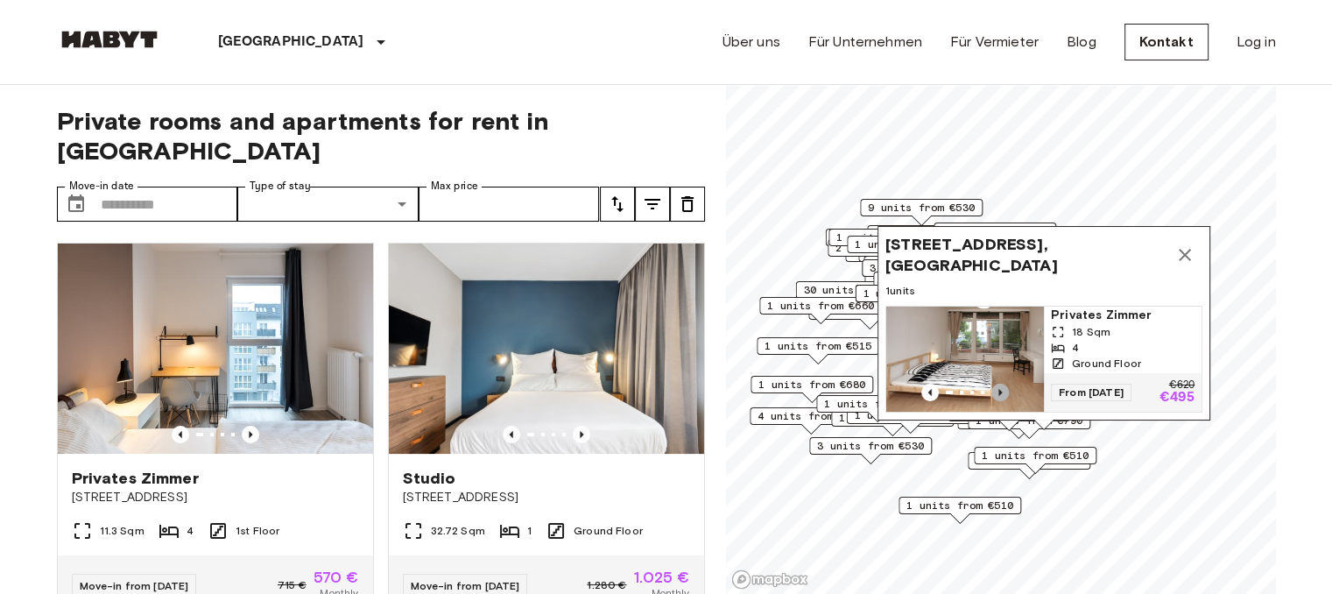
click at [998, 384] on icon "Previous image" at bounding box center [1000, 393] width 18 height 18
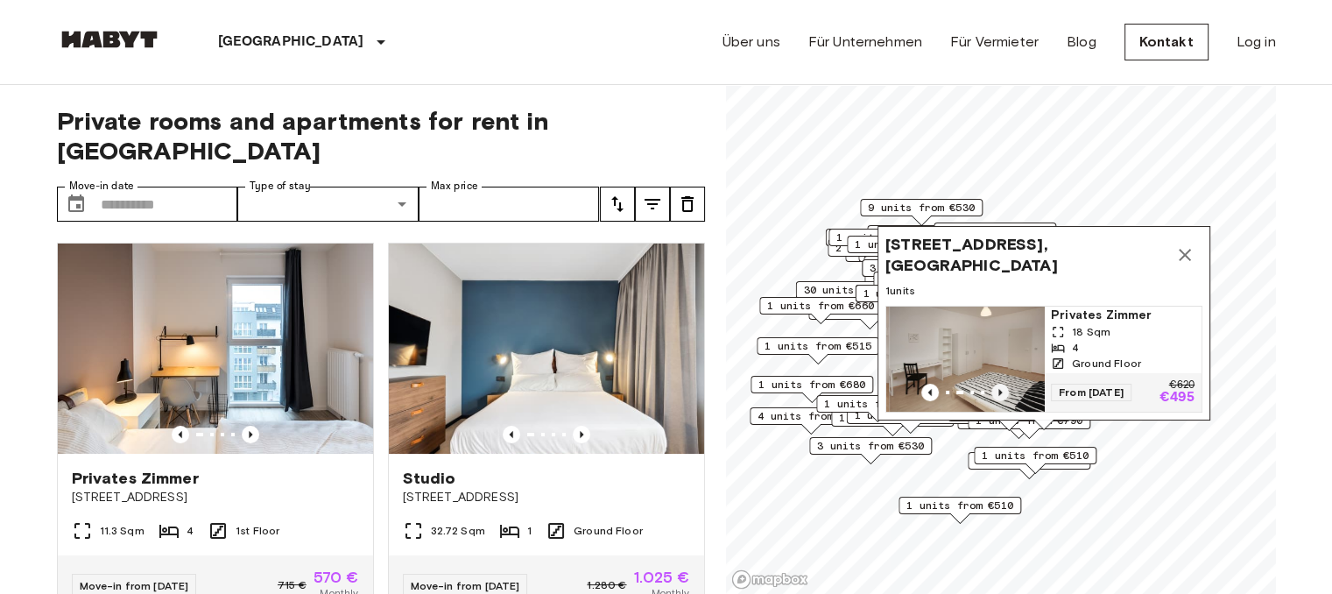
click at [998, 384] on icon "Previous image" at bounding box center [1000, 393] width 18 height 18
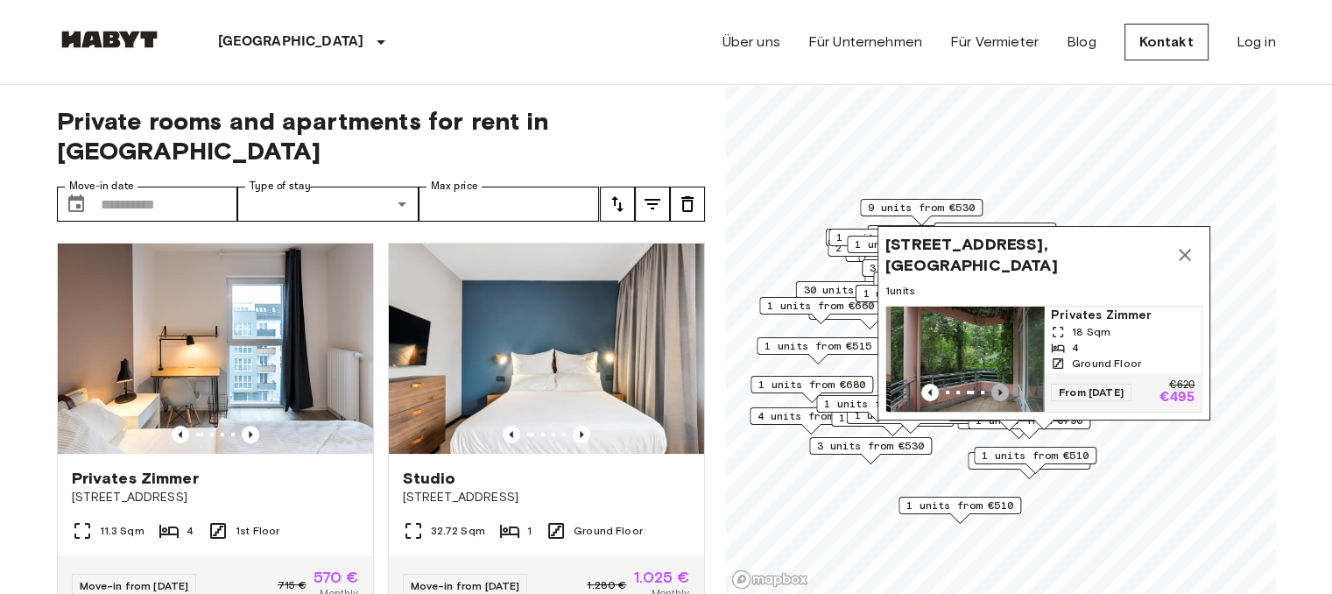
click at [998, 384] on icon "Previous image" at bounding box center [1000, 393] width 18 height 18
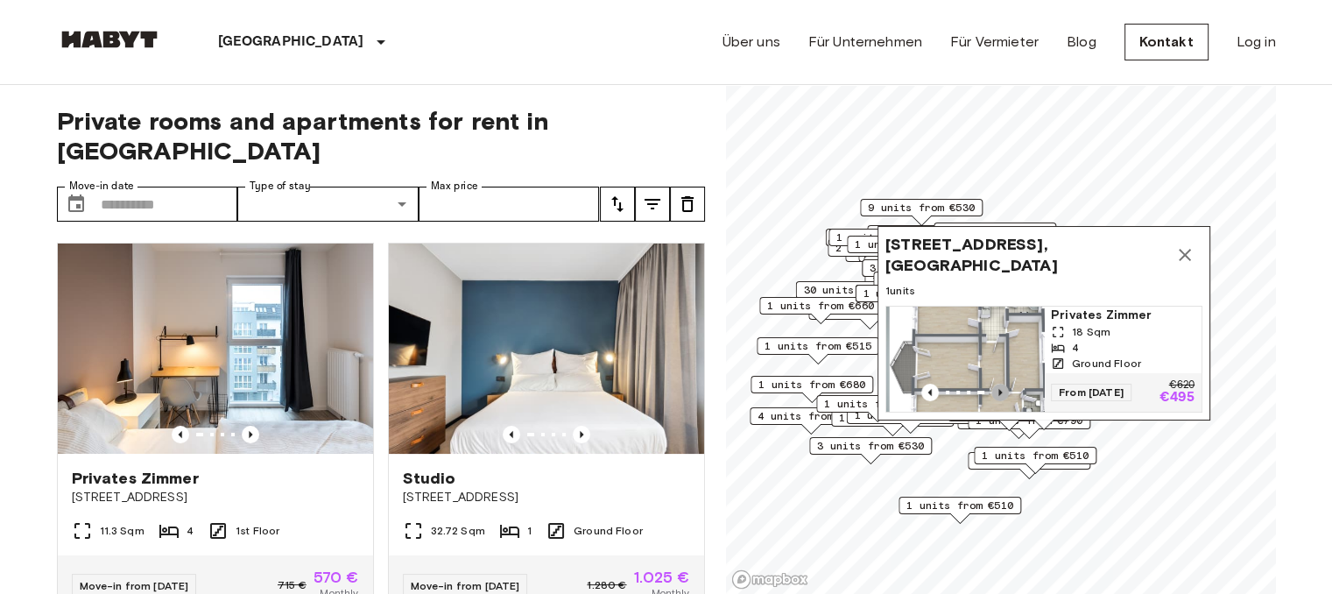
click at [998, 384] on icon "Previous image" at bounding box center [1000, 393] width 18 height 18
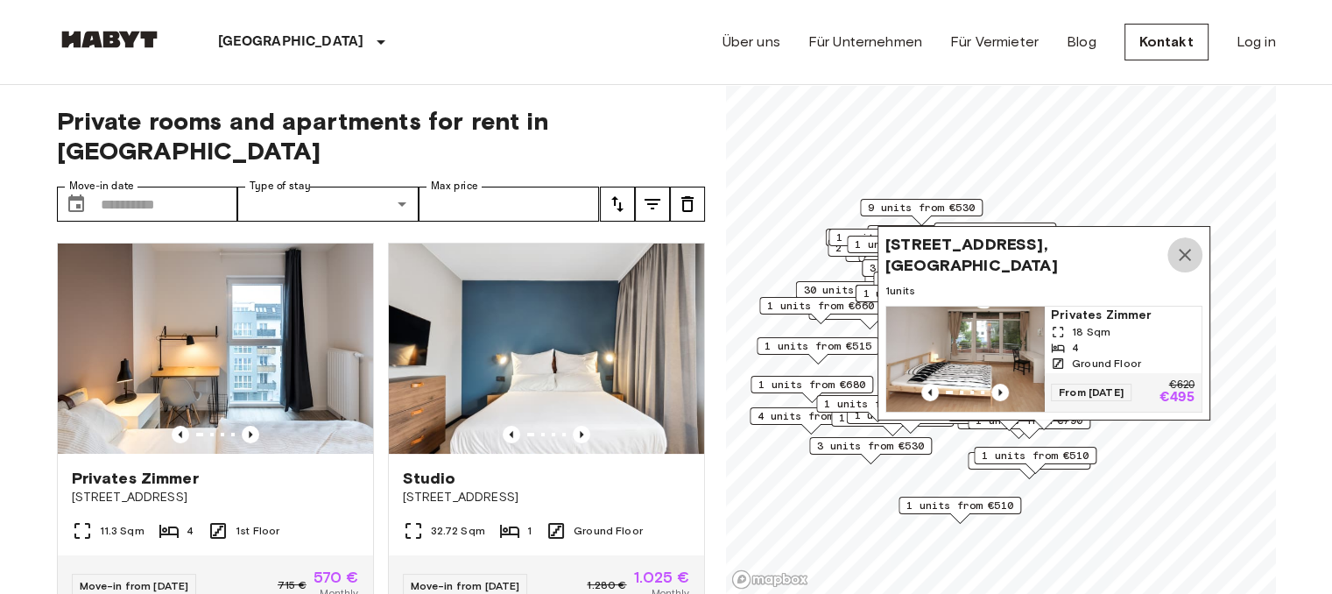
click at [1186, 245] on icon "Map marker" at bounding box center [1184, 254] width 21 height 21
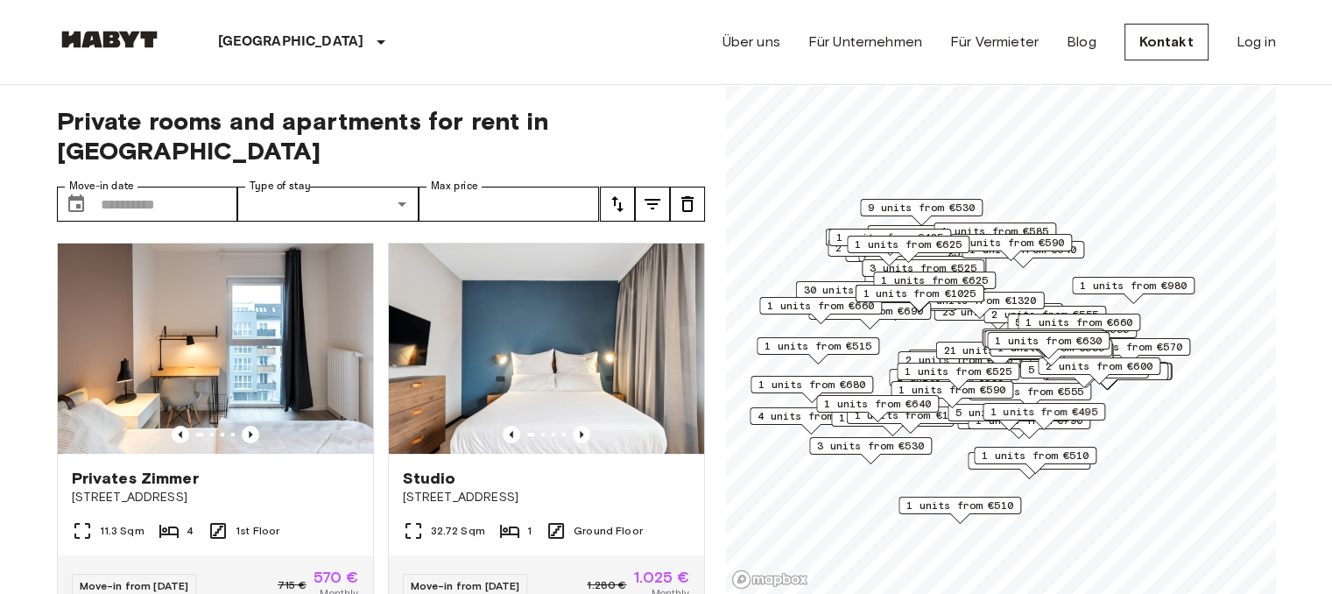
click at [967, 359] on div "21 units from €575" at bounding box center [999, 354] width 129 height 27
click at [910, 356] on span "2 units from €570" at bounding box center [958, 360] width 107 height 16
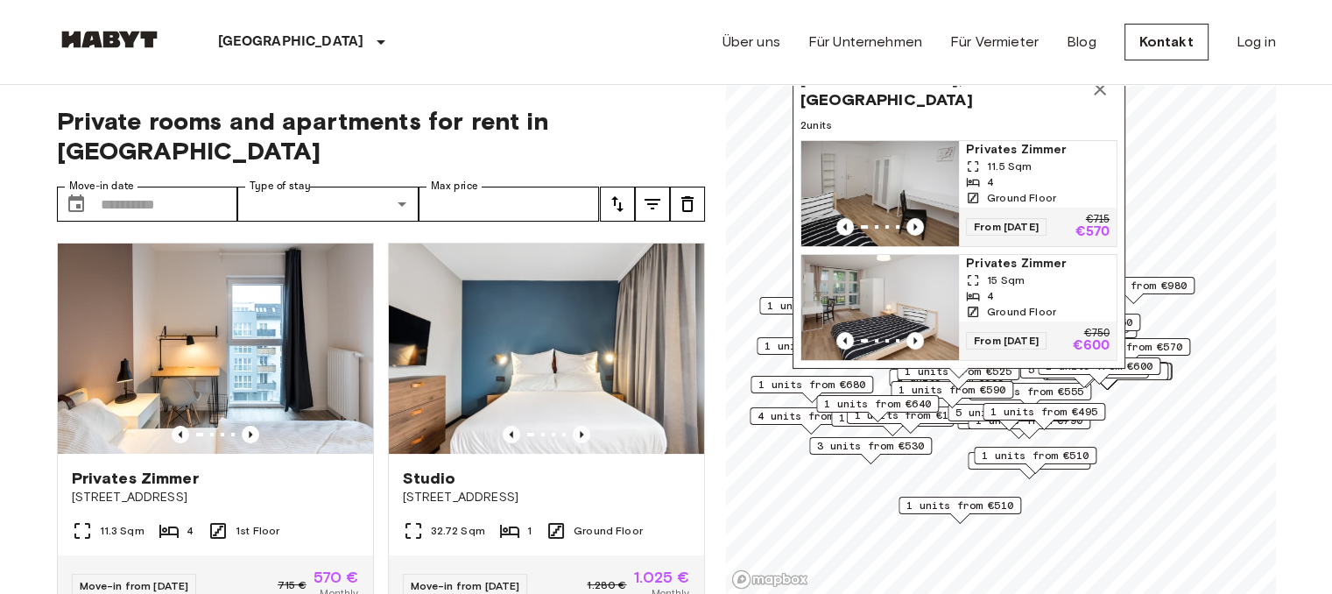
click at [1058, 414] on span "1 units from €495" at bounding box center [1043, 412] width 107 height 16
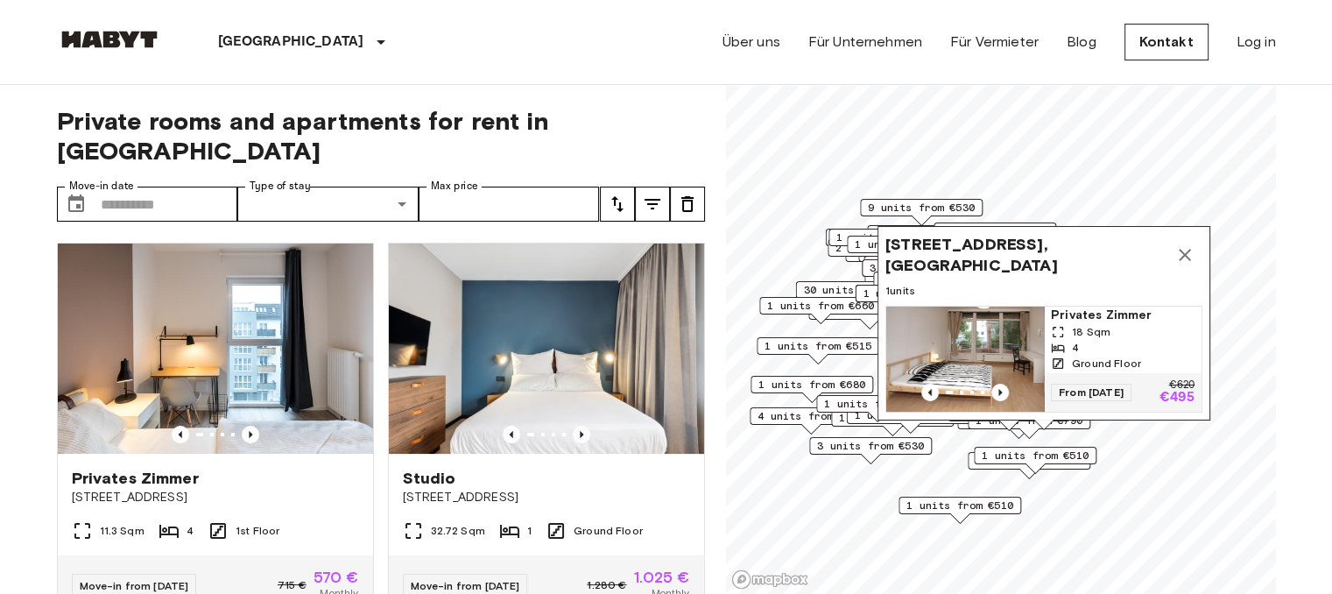
click at [1137, 355] on span "Ground Floor" at bounding box center [1106, 363] width 69 height 16
click at [1185, 244] on icon "Map marker" at bounding box center [1184, 254] width 21 height 21
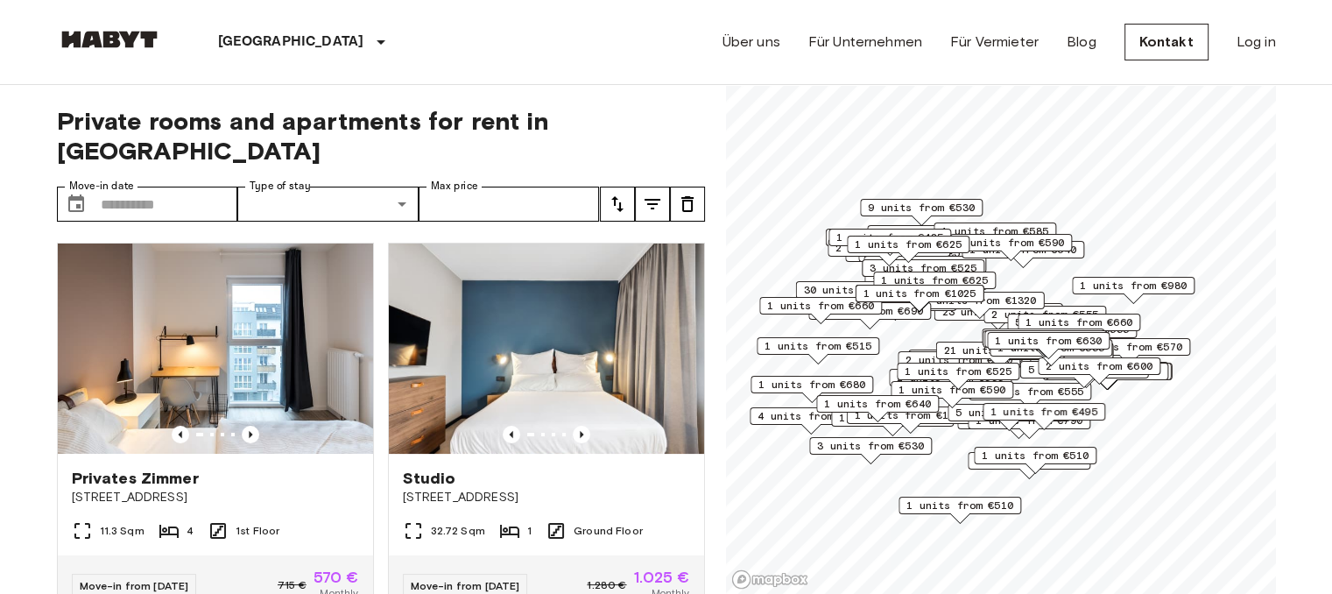
click at [648, 194] on icon "tune" at bounding box center [652, 204] width 21 height 21
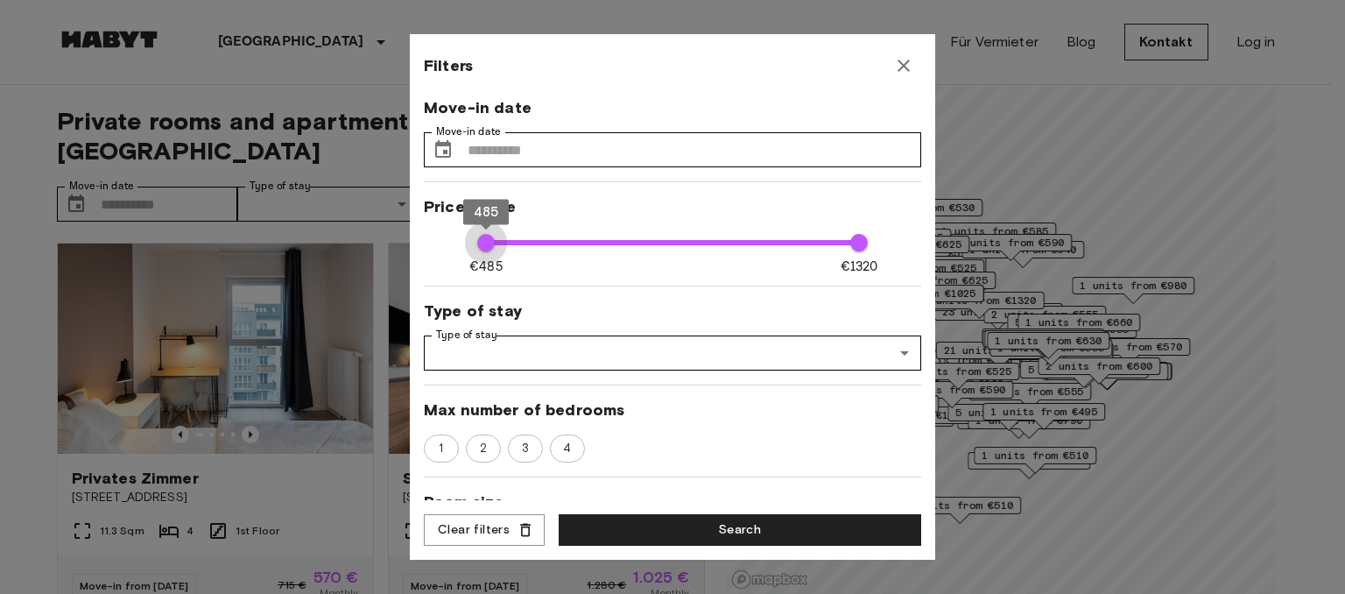
drag, startPoint x: 485, startPoint y: 237, endPoint x: 440, endPoint y: 236, distance: 45.6
click at [440, 236] on div "Move-in date Move-in date ​ Move-in date Price range €485 €1320 485 1320 Type o…" at bounding box center [672, 298] width 497 height 403
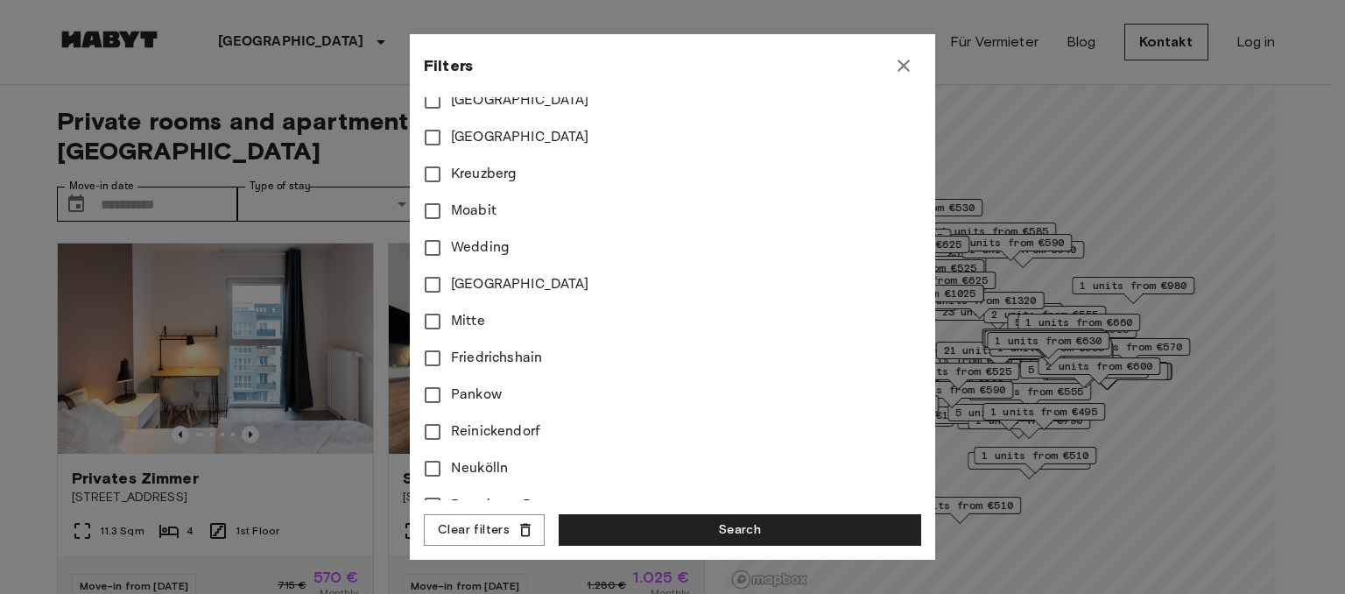
scroll to position [627, 0]
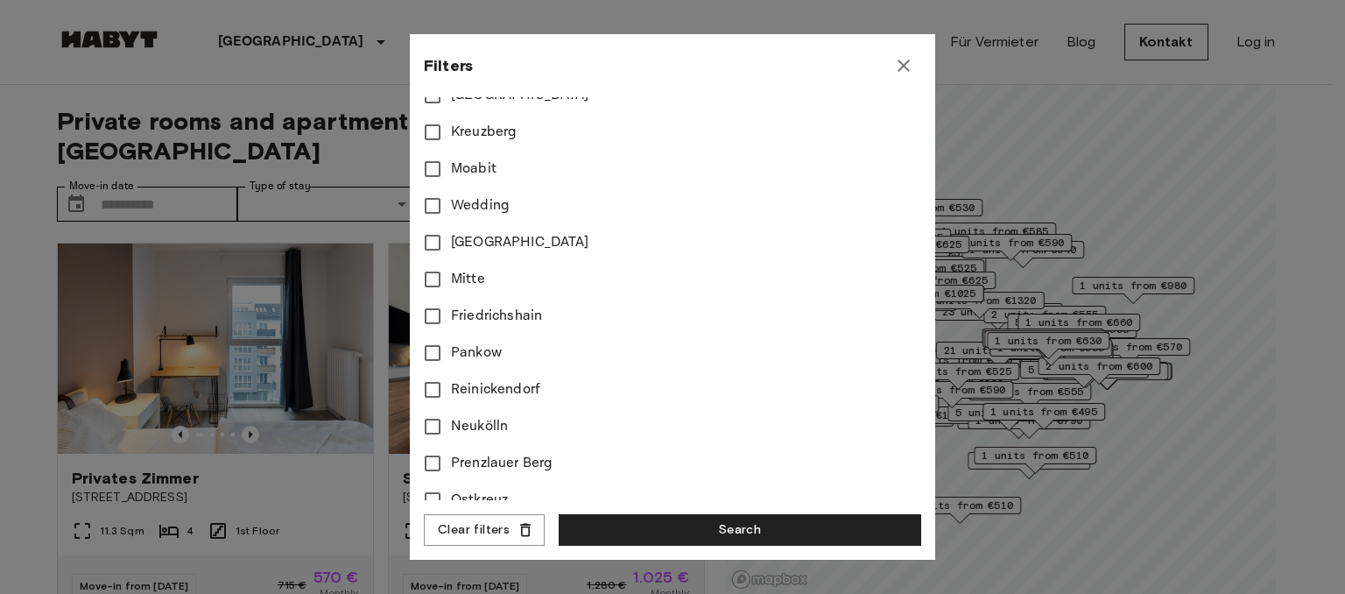
type input "****"
type input "**"
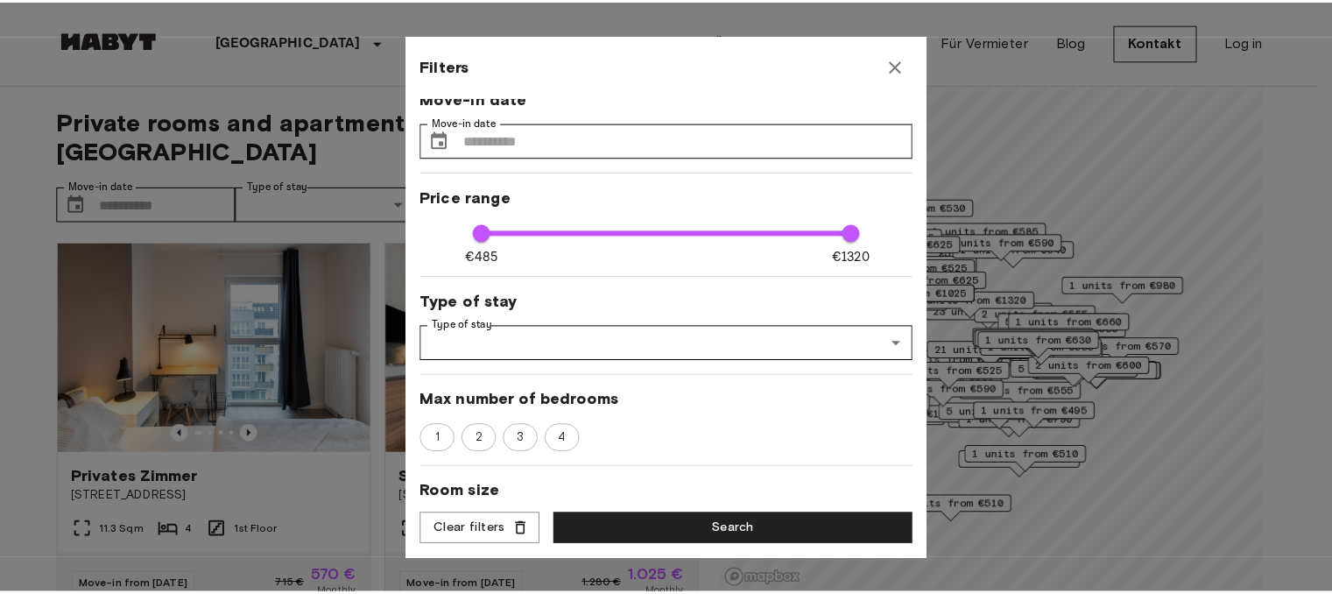
scroll to position [0, 0]
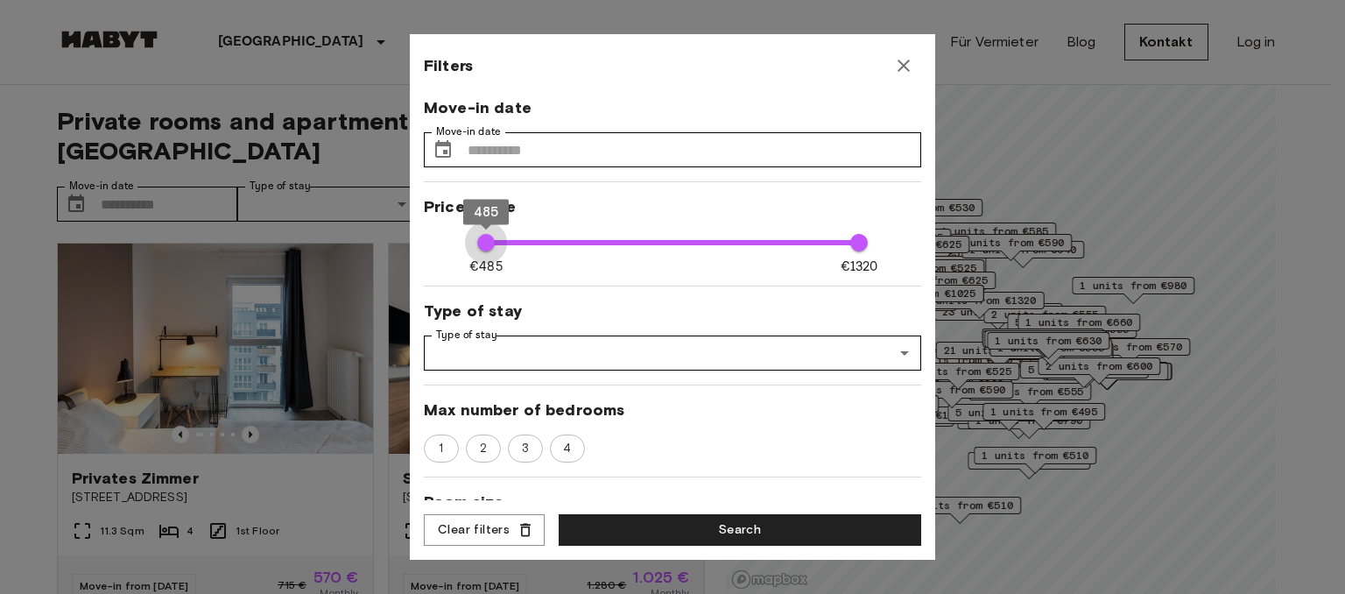
drag, startPoint x: 481, startPoint y: 243, endPoint x: 436, endPoint y: 248, distance: 45.0
click at [436, 248] on div "Move-in date Move-in date ​ Move-in date Price range €485 €1320 485 1320 Type o…" at bounding box center [672, 298] width 497 height 403
type input "****"
click at [898, 71] on icon "button" at bounding box center [903, 66] width 12 height 12
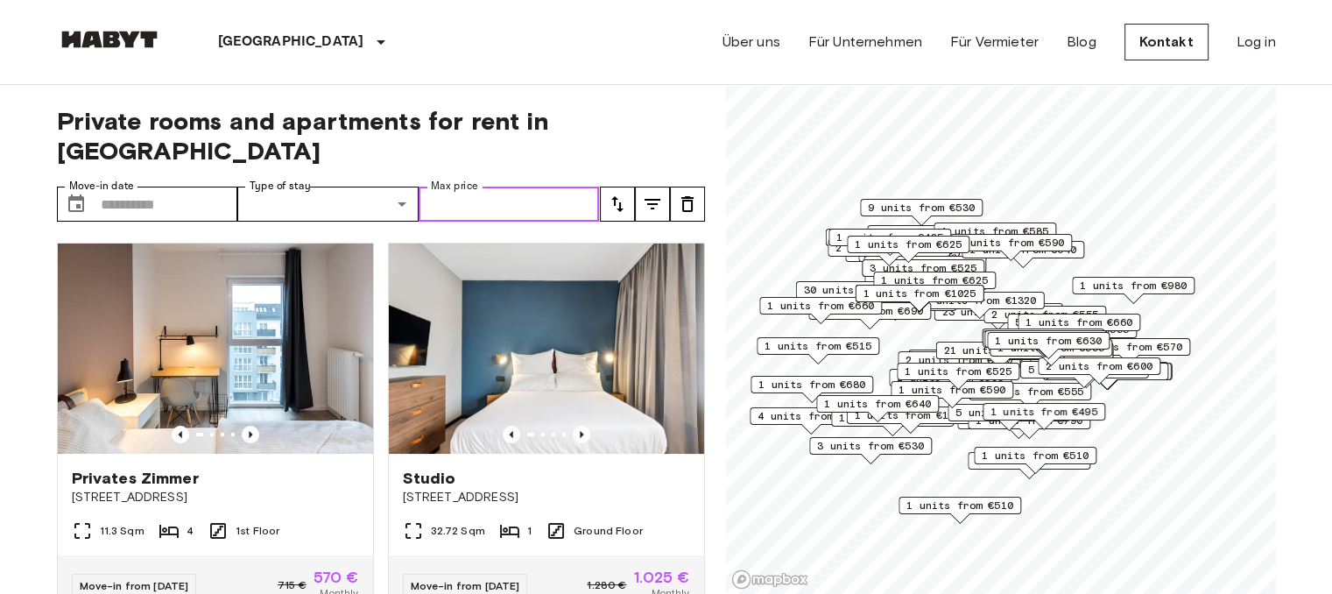
click at [479, 187] on input "Max price" at bounding box center [509, 204] width 181 height 35
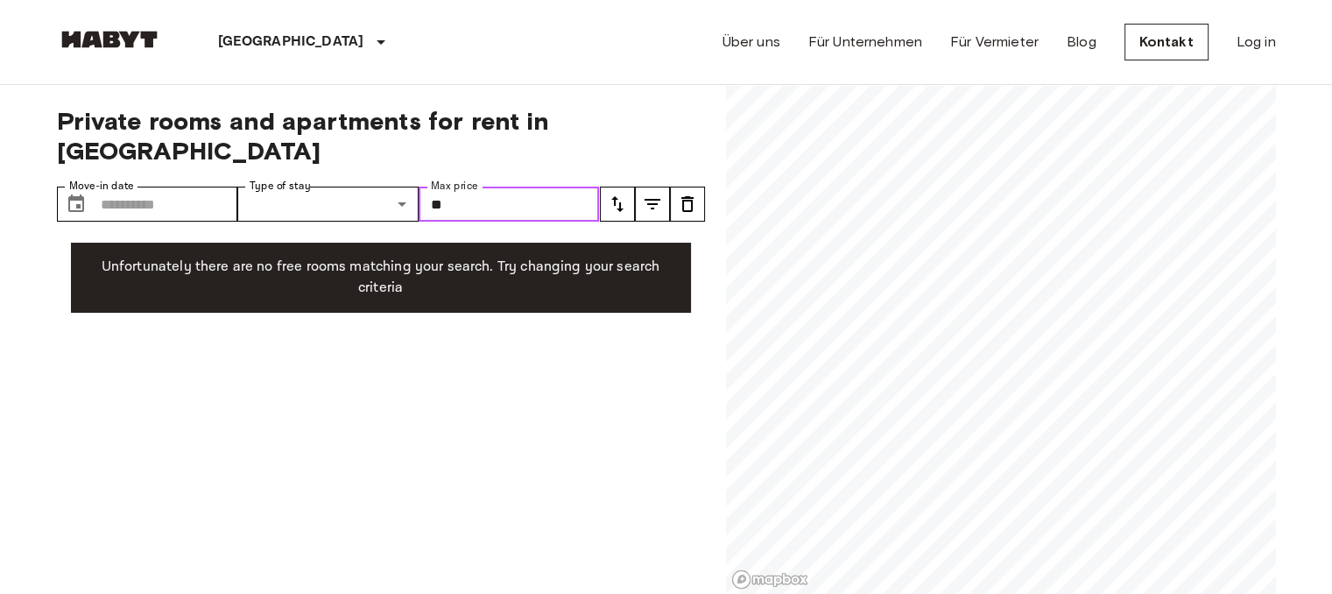
type input "*"
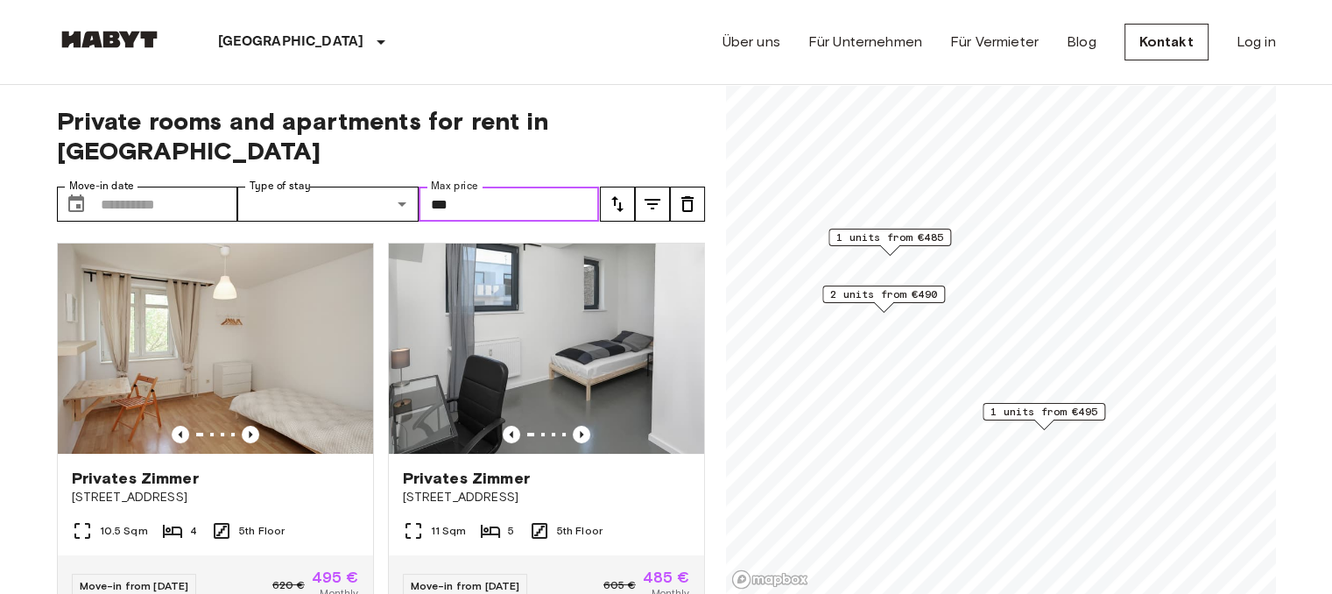
click at [996, 412] on span "1 units from €495" at bounding box center [1043, 412] width 107 height 16
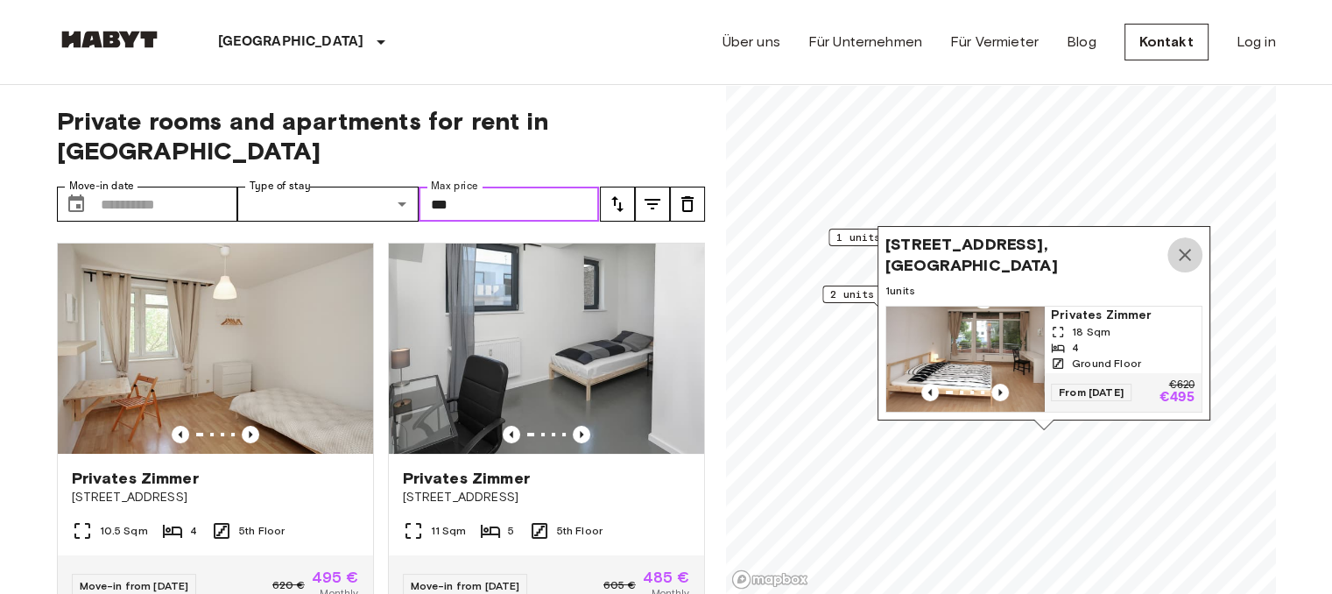
click at [1180, 244] on icon "Map marker" at bounding box center [1184, 254] width 21 height 21
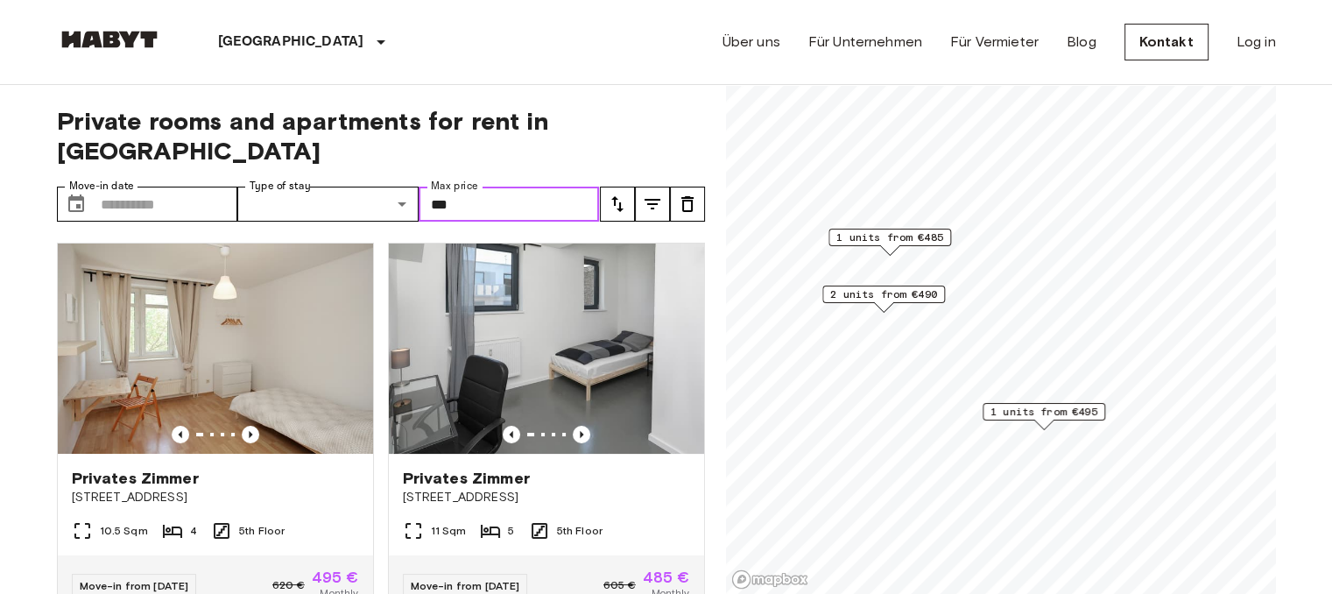
click at [876, 294] on span "2 units from €490" at bounding box center [883, 294] width 107 height 16
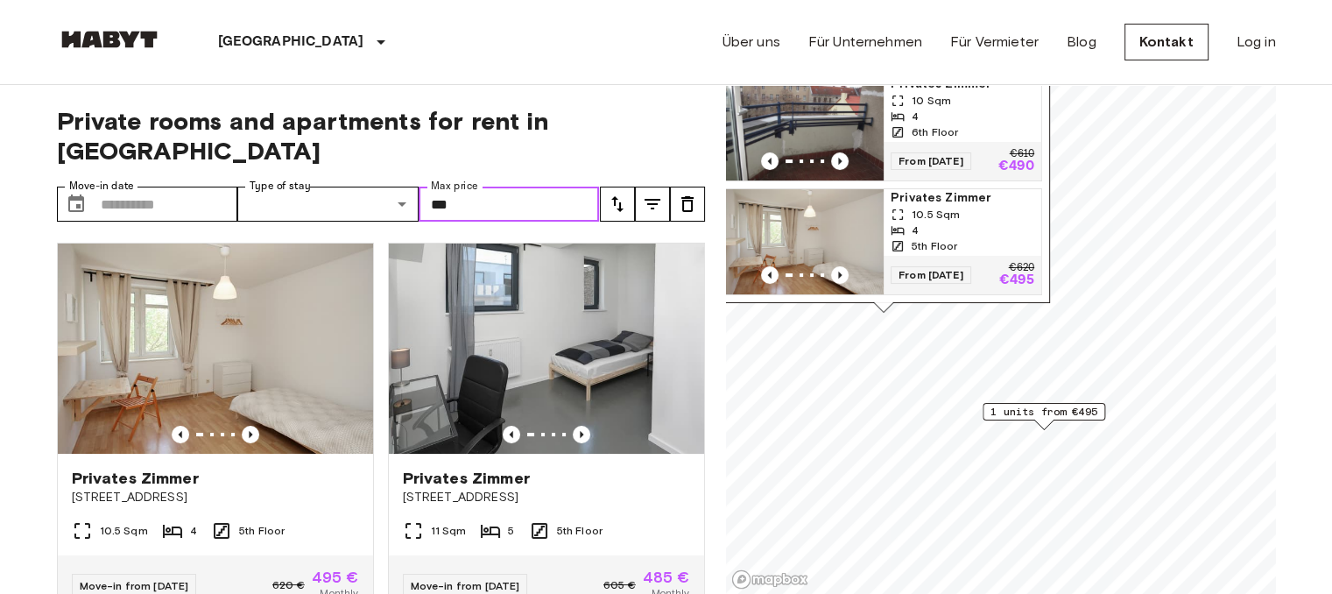
type input "***"
click at [1019, 416] on span "1 units from €495" at bounding box center [1043, 412] width 107 height 16
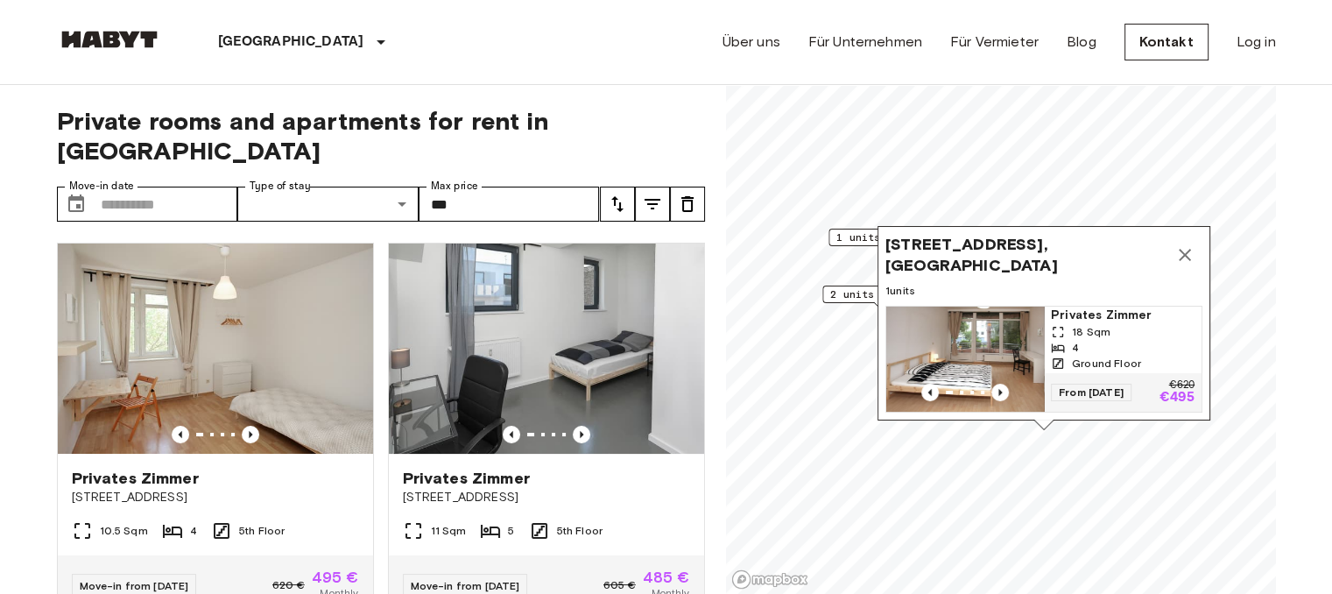
click at [851, 237] on span "1 units from €485" at bounding box center [889, 237] width 107 height 16
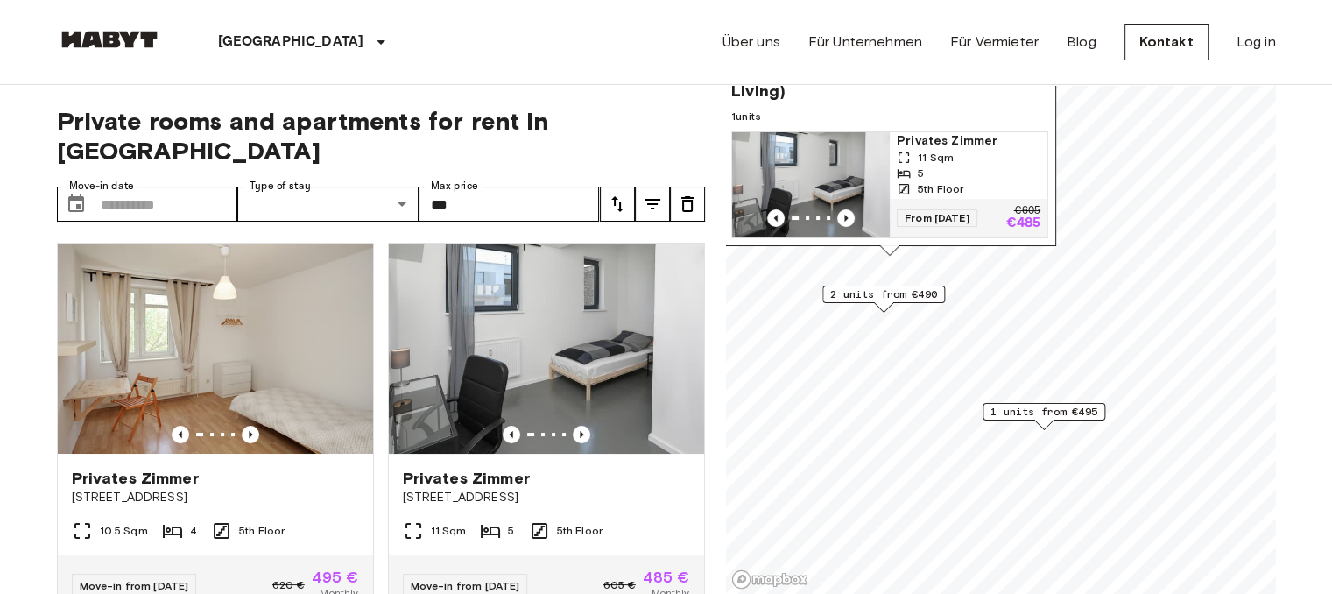
click at [965, 183] on div "5th Floor" at bounding box center [969, 189] width 144 height 16
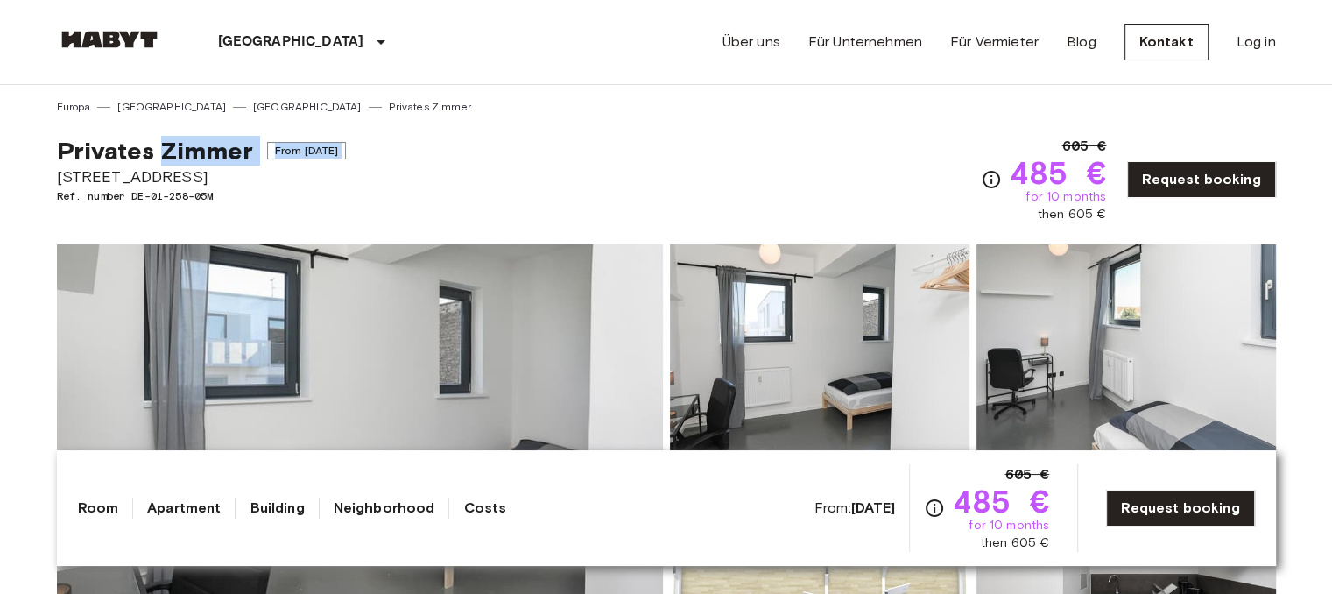
drag, startPoint x: 54, startPoint y: 180, endPoint x: 158, endPoint y: 161, distance: 106.0
drag, startPoint x: 39, startPoint y: 144, endPoint x: 108, endPoint y: 151, distance: 68.7
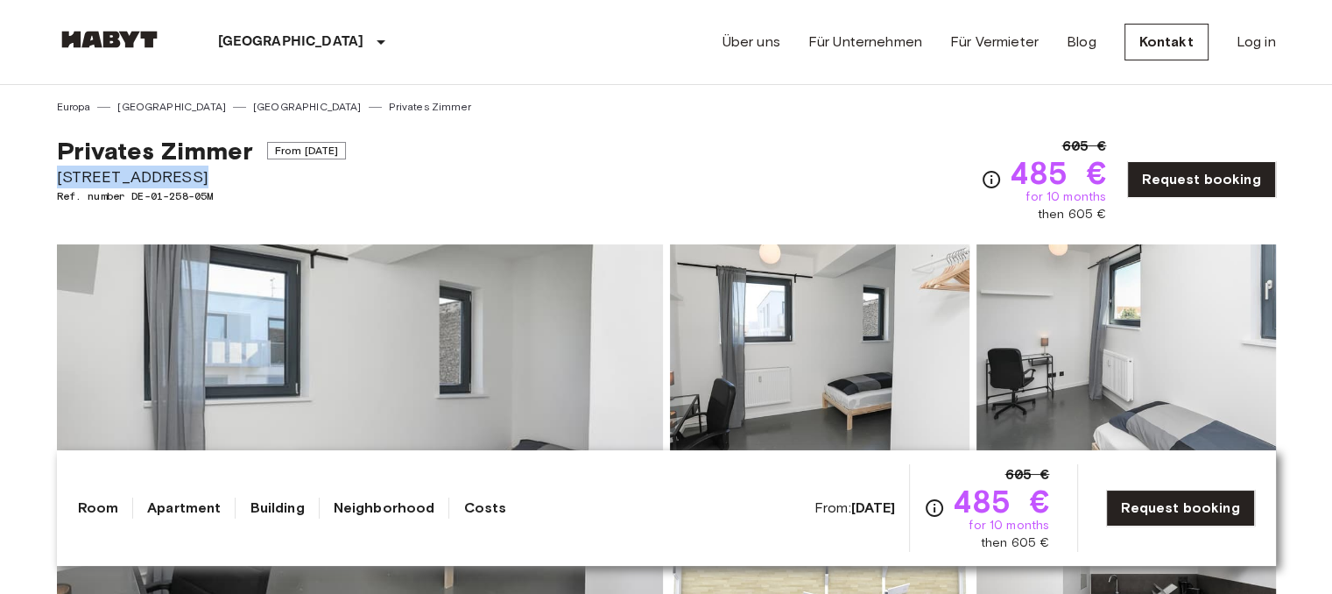
drag, startPoint x: 46, startPoint y: 172, endPoint x: 193, endPoint y: 169, distance: 147.1
copy span "[STREET_ADDRESS]"
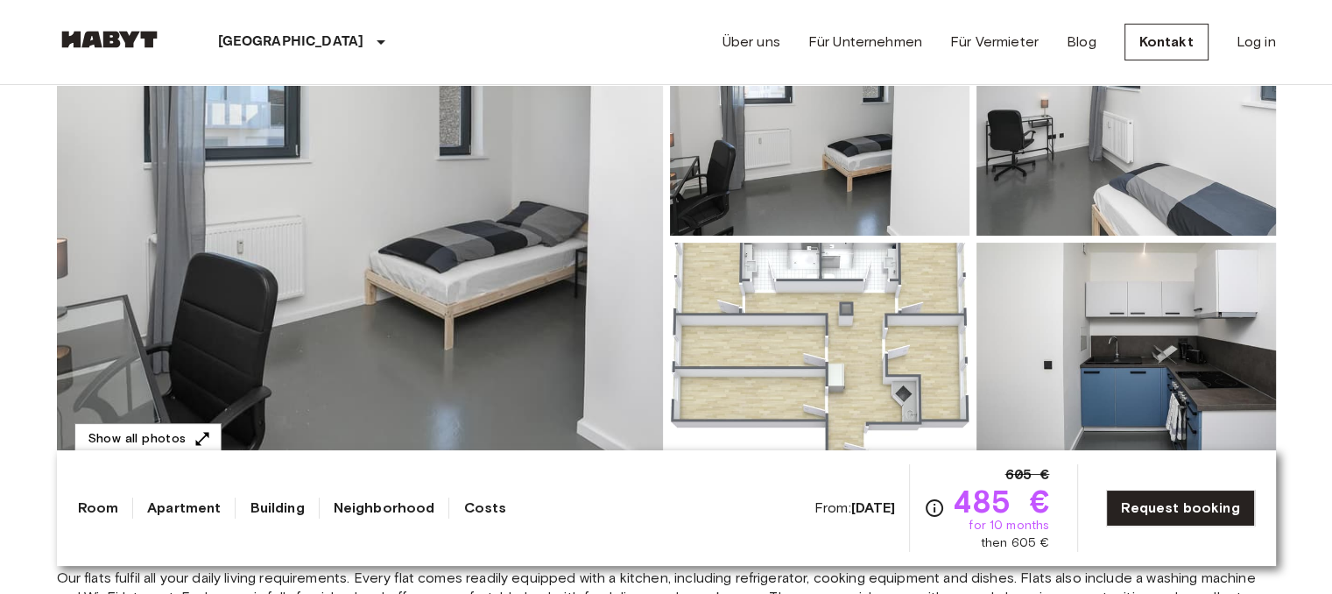
scroll to position [237, 0]
click at [764, 309] on img at bounding box center [819, 357] width 299 height 229
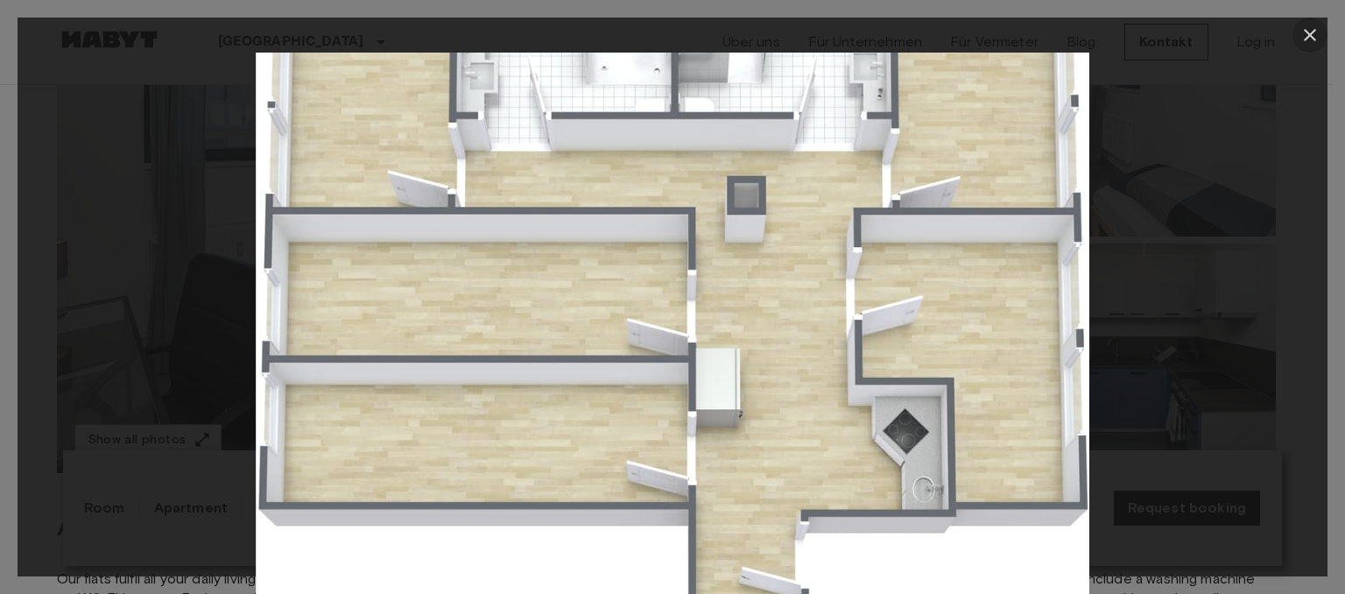
click at [1313, 39] on icon "button" at bounding box center [1309, 35] width 21 height 21
